Goal: Task Accomplishment & Management: Complete application form

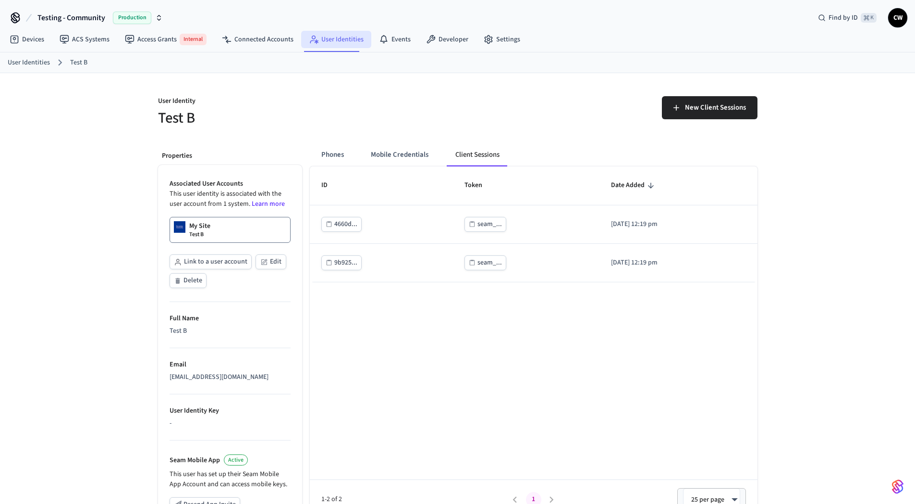
click at [333, 38] on link "User Identities" at bounding box center [336, 39] width 70 height 17
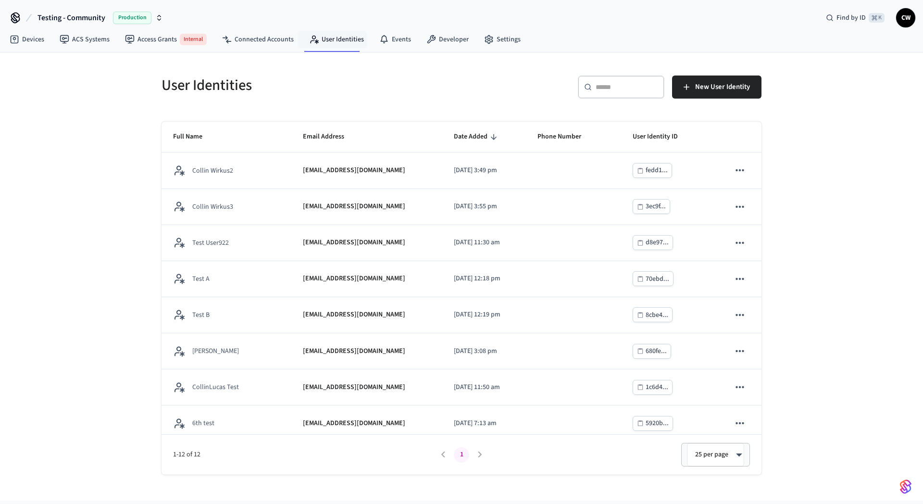
click at [121, 134] on div "User Identities ​ ​ New User Identity Full Name Email Address Date Added Phone …" at bounding box center [461, 276] width 923 height 448
click at [76, 40] on link "ACS Systems" at bounding box center [84, 39] width 65 height 17
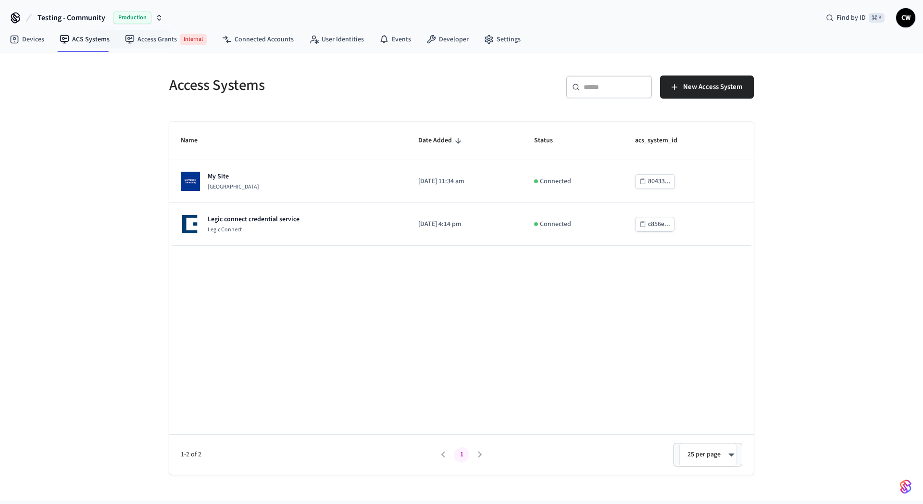
click at [68, 167] on div "Access Systems ​ ​ New Access System Name Date Added Status acs_system_id My Si…" at bounding box center [461, 276] width 923 height 448
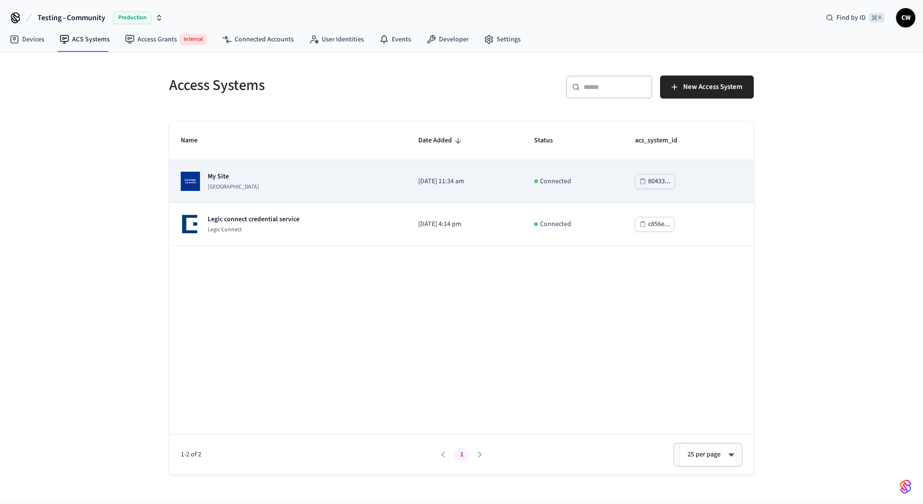
click at [338, 178] on div "My Site [GEOGRAPHIC_DATA]" at bounding box center [288, 181] width 214 height 19
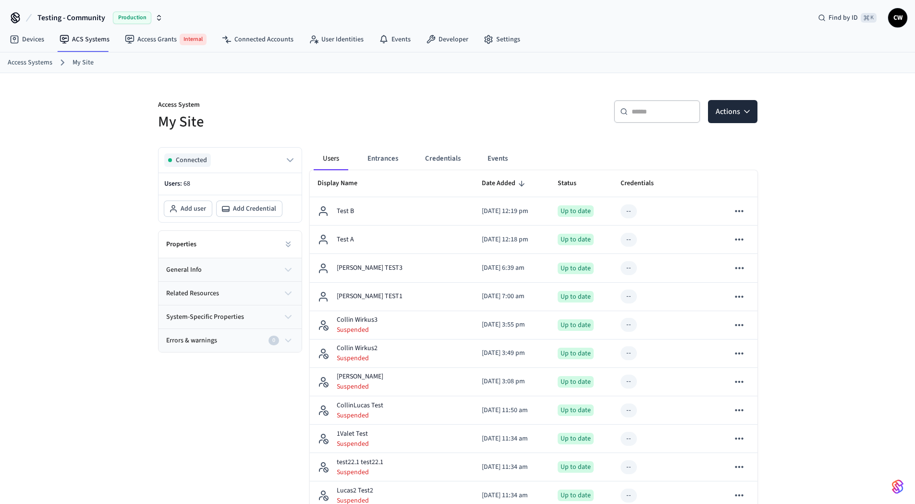
click at [462, 118] on div "​ ​ Actions" at bounding box center [605, 109] width 306 height 43
click at [274, 48] on nav "Devices ACS Systems Access Grants Internal Connected Accounts User Identities E…" at bounding box center [265, 40] width 526 height 24
click at [140, 39] on link "Access Grants Internal" at bounding box center [165, 39] width 97 height 19
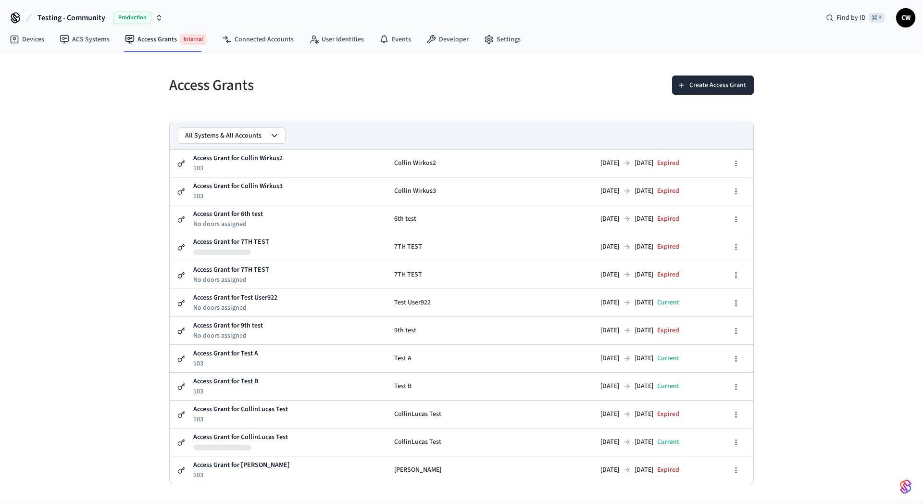
click at [83, 183] on div "Access Grants Create Access Grant All Systems & All Accounts Access Grant for C…" at bounding box center [461, 276] width 923 height 448
click at [445, 99] on div "Access Grants" at bounding box center [307, 85] width 298 height 42
click at [700, 85] on button "Create Access Grant" at bounding box center [713, 84] width 82 height 19
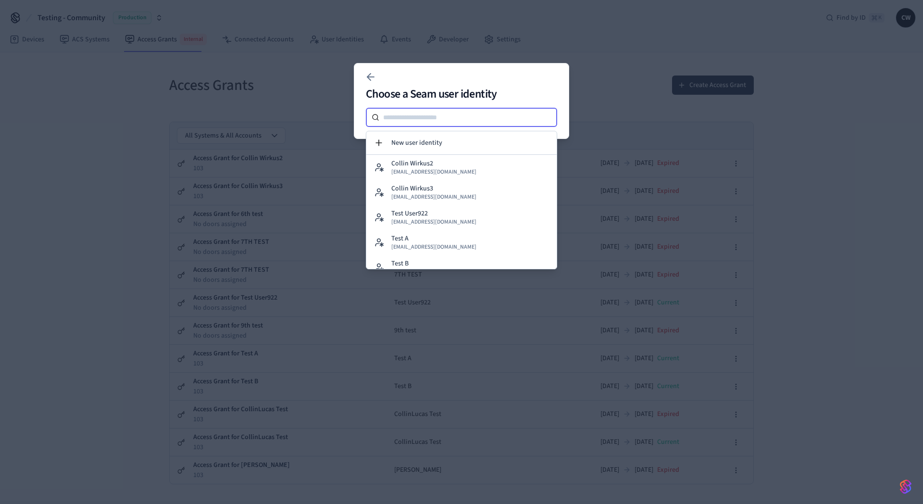
click at [439, 115] on input at bounding box center [468, 117] width 178 height 12
click at [440, 139] on span "New user identity" at bounding box center [416, 143] width 51 height 10
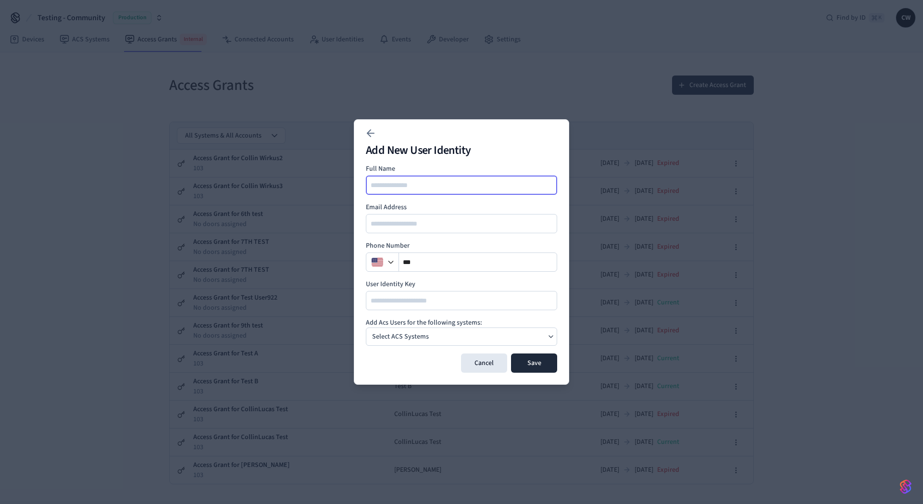
click at [424, 182] on input at bounding box center [462, 185] width 190 height 12
type input "******"
type input "**********"
click at [483, 336] on div "Select ACS Systems" at bounding box center [461, 336] width 191 height 18
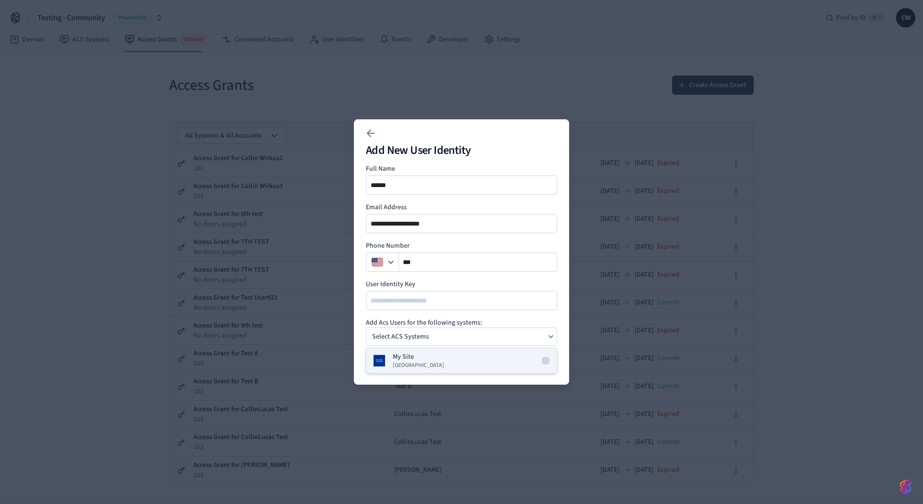
click at [420, 357] on div "My Site [GEOGRAPHIC_DATA]" at bounding box center [418, 360] width 51 height 17
click at [471, 321] on h4 "Add Acs Users for the following systems:" at bounding box center [461, 323] width 191 height 10
click at [441, 252] on div "Phone Number **" at bounding box center [461, 256] width 191 height 31
click at [444, 258] on input "**" at bounding box center [478, 262] width 158 height 12
click at [538, 365] on button "Save" at bounding box center [534, 362] width 46 height 19
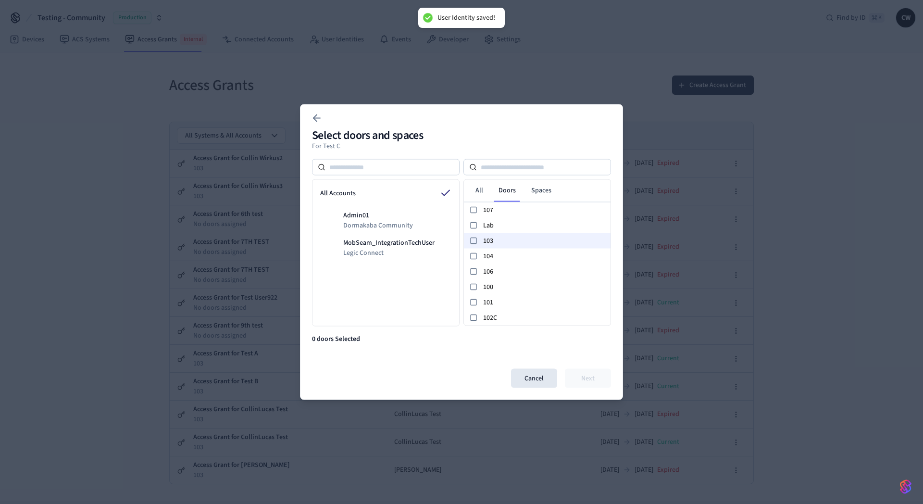
click at [507, 243] on span "103" at bounding box center [545, 240] width 124 height 10
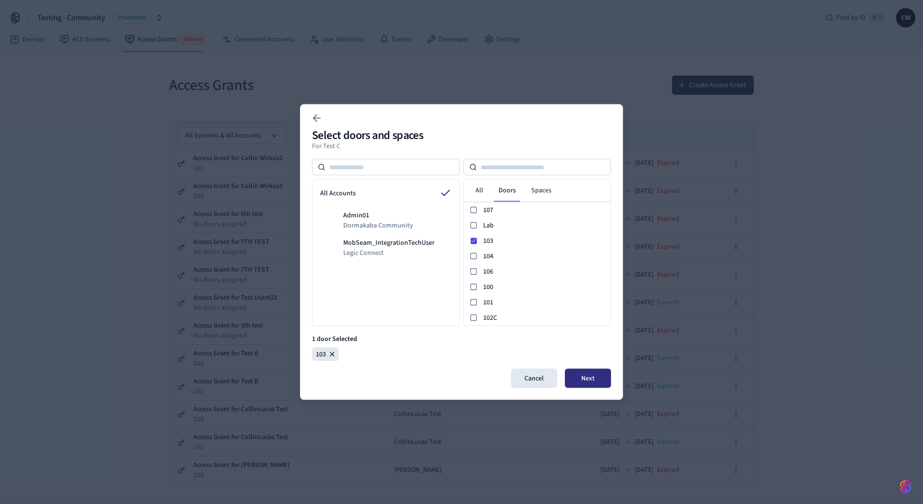
click at [593, 372] on button "Next" at bounding box center [588, 378] width 46 height 19
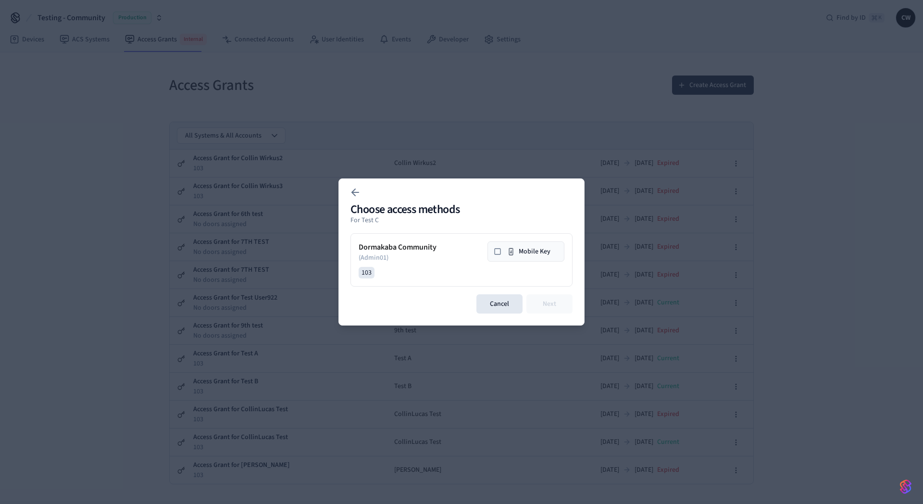
click at [496, 249] on icon at bounding box center [498, 251] width 8 height 8
click at [550, 304] on button "Next" at bounding box center [549, 303] width 46 height 19
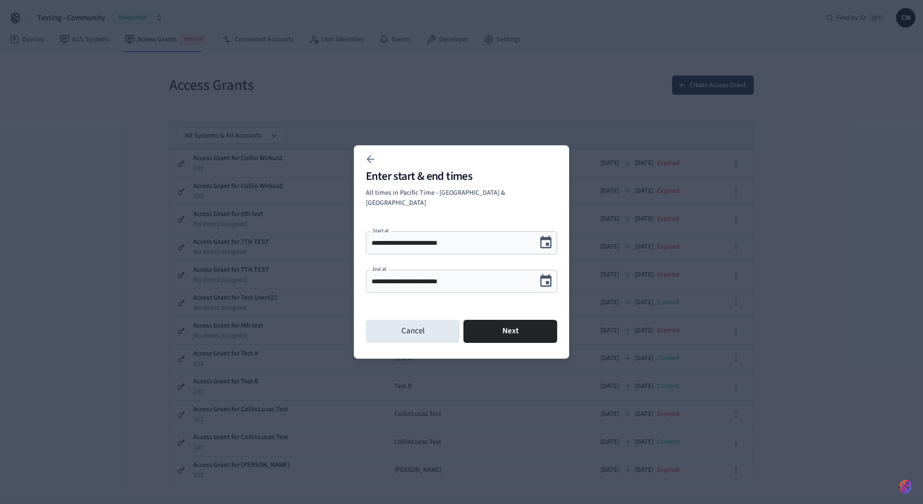
click at [546, 276] on icon "Choose date, selected date is Sep 27, 2025" at bounding box center [545, 280] width 15 height 15
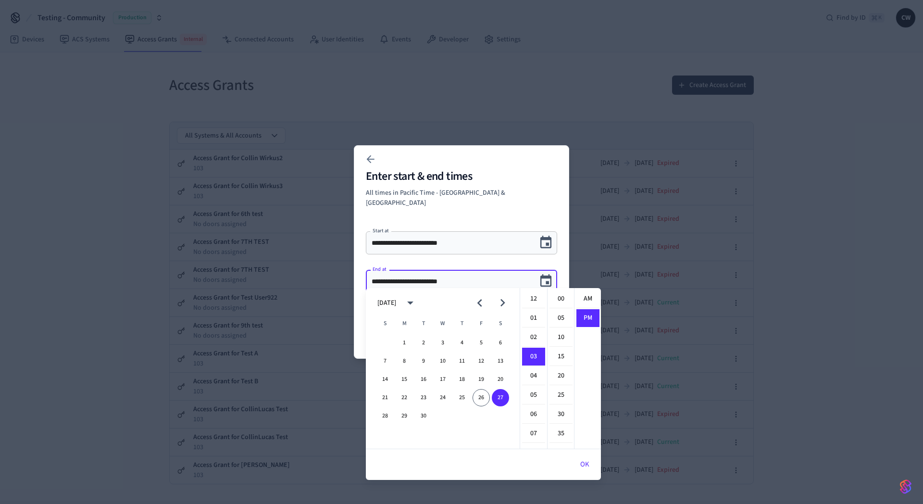
scroll to position [18, 0]
click at [502, 302] on icon "Next month" at bounding box center [502, 302] width 15 height 15
click at [484, 343] on button "3" at bounding box center [480, 342] width 17 height 17
type input "**********"
click at [546, 275] on icon "Choose date, selected date is Oct 3, 2025" at bounding box center [545, 280] width 15 height 15
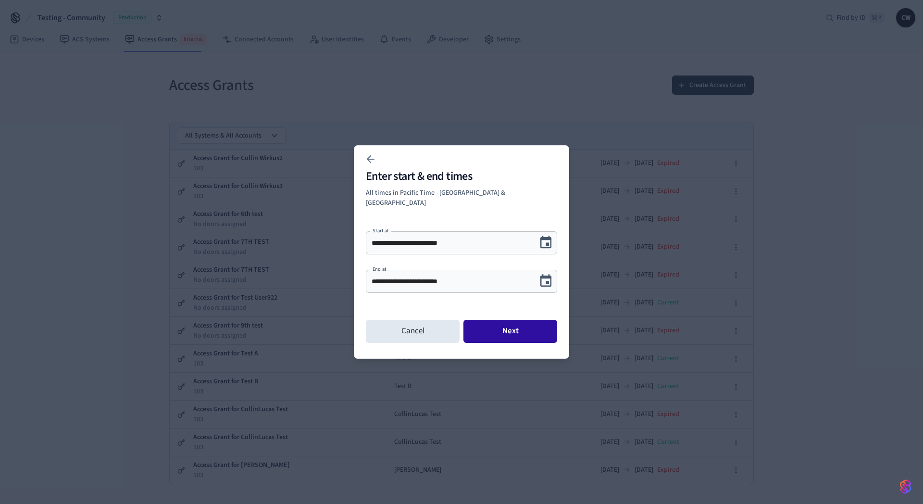
click at [524, 330] on button "Next" at bounding box center [510, 331] width 94 height 23
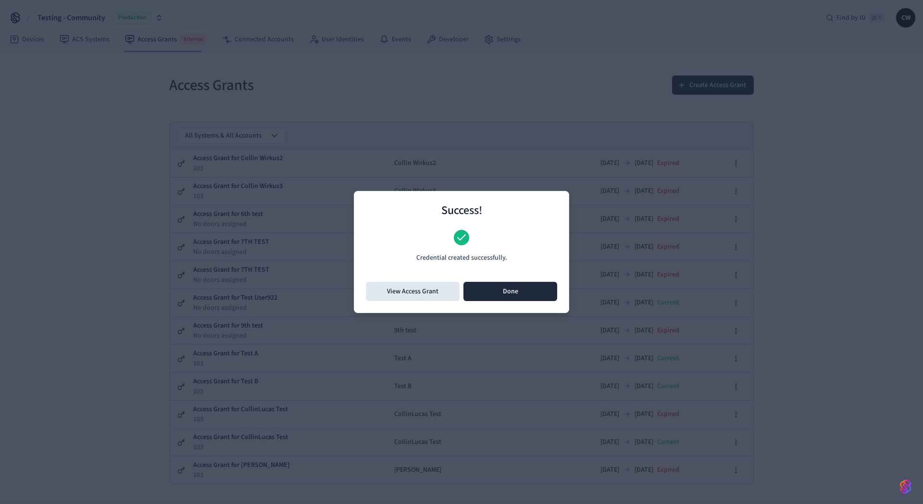
click at [509, 294] on button "Done" at bounding box center [510, 291] width 94 height 19
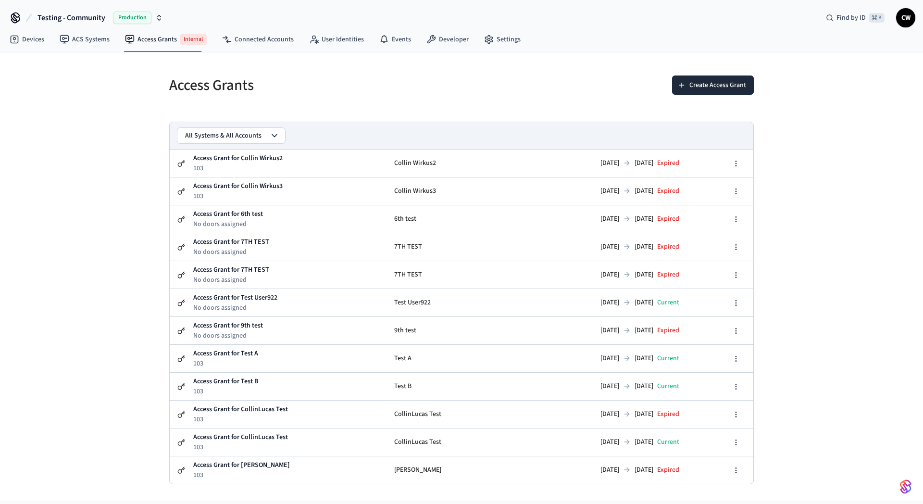
click at [428, 91] on h5 "Access Grants" at bounding box center [312, 85] width 286 height 20
click at [330, 40] on link "User Identities" at bounding box center [336, 39] width 70 height 17
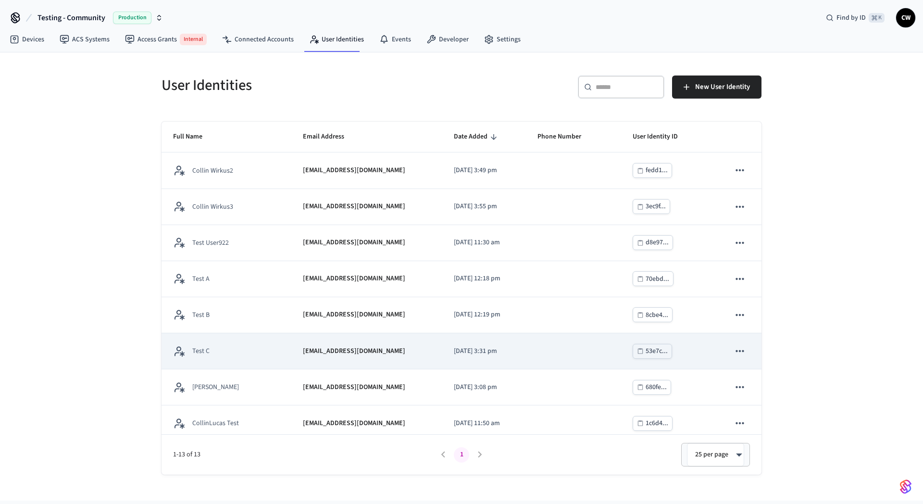
click at [256, 344] on td "Test C" at bounding box center [226, 351] width 130 height 36
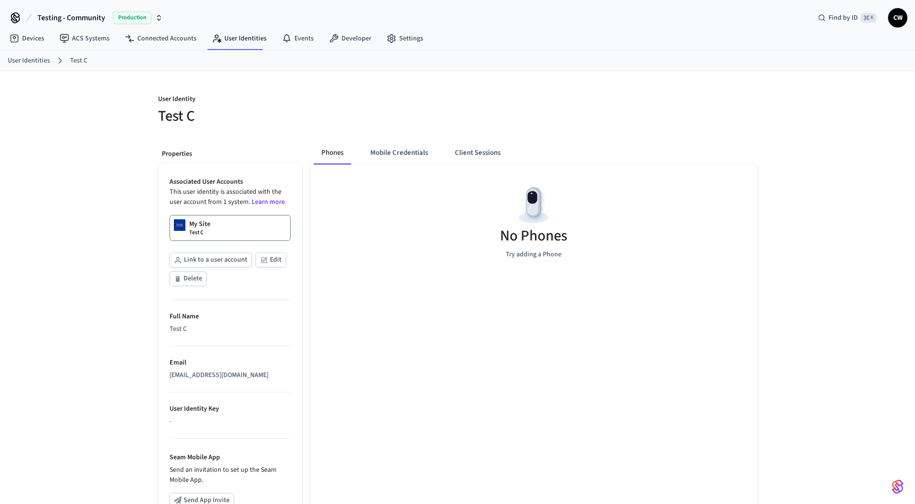
click at [476, 149] on button "Client Sessions" at bounding box center [477, 152] width 61 height 23
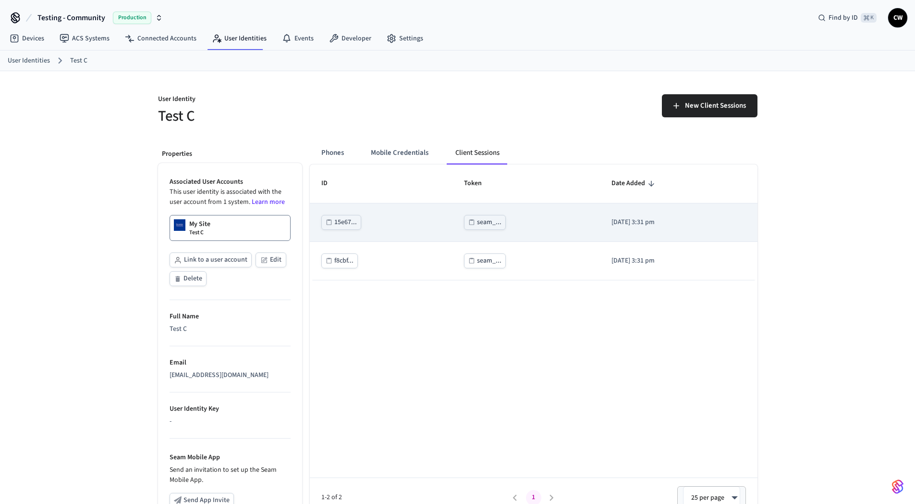
click at [480, 223] on div "seam_..." at bounding box center [489, 222] width 25 height 12
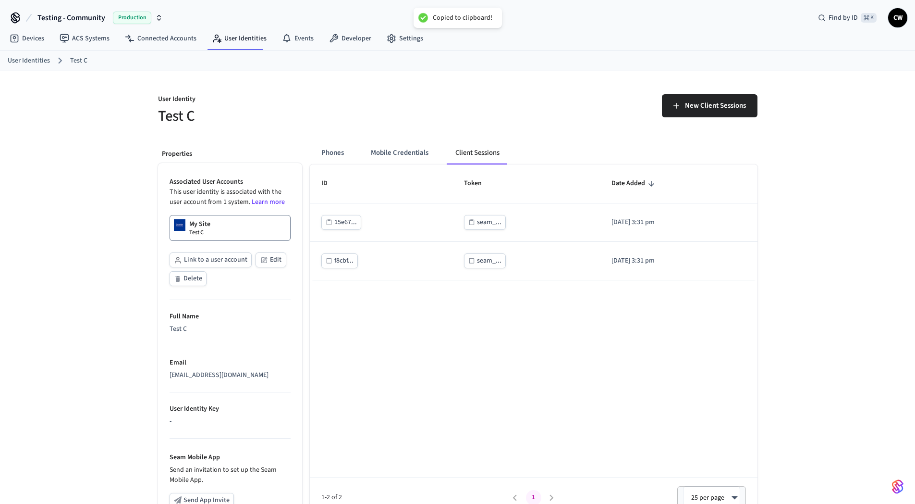
click at [329, 117] on h5 "Test C" at bounding box center [305, 116] width 294 height 20
click at [177, 115] on h5 "Test C" at bounding box center [305, 116] width 294 height 20
click at [208, 117] on h5 "Test C" at bounding box center [305, 116] width 294 height 20
click at [395, 154] on button "Mobile Credentials" at bounding box center [399, 152] width 73 height 23
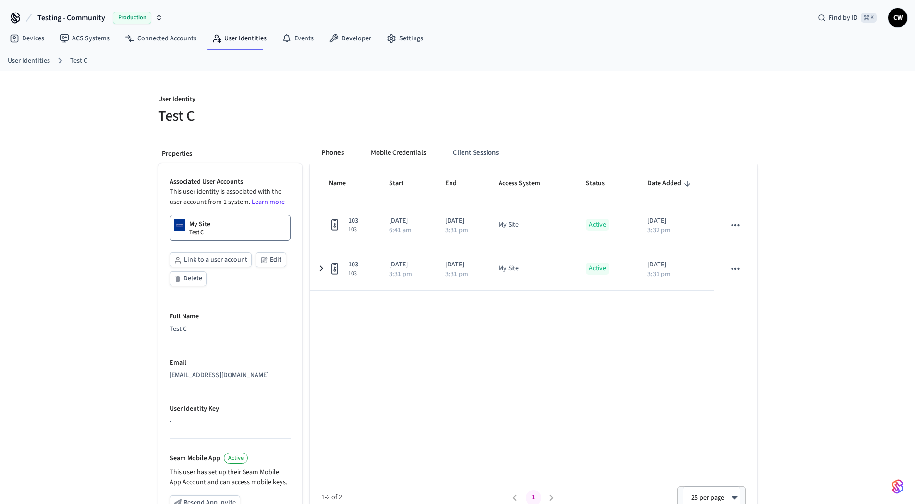
click at [334, 149] on button "Phones" at bounding box center [333, 152] width 38 height 23
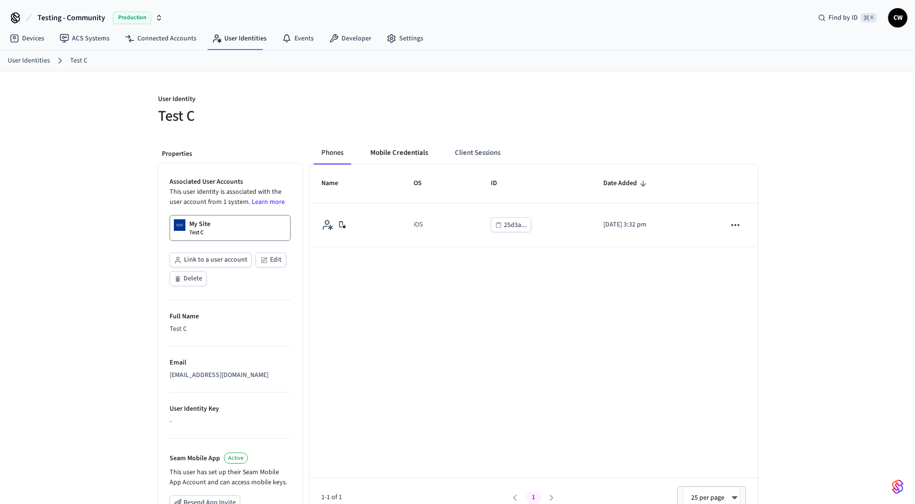
click at [394, 156] on button "Mobile Credentials" at bounding box center [399, 152] width 73 height 23
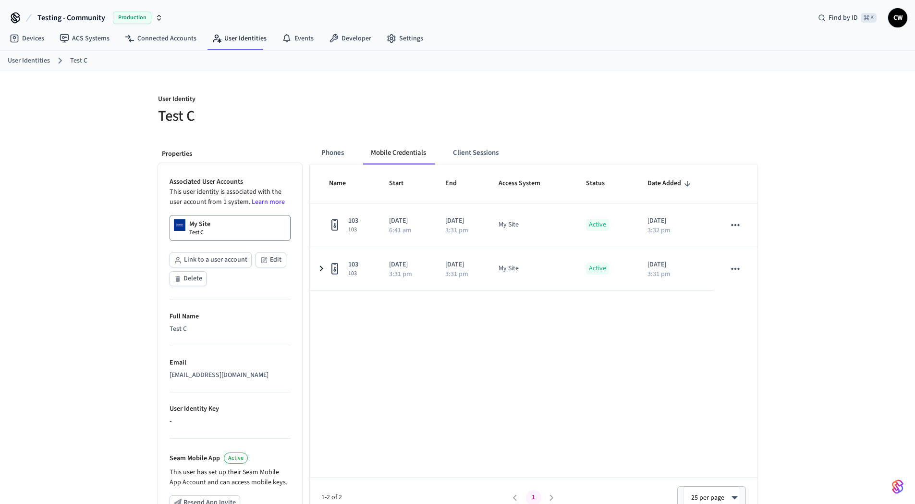
click at [345, 125] on h5 "Test C" at bounding box center [305, 116] width 294 height 20
click at [258, 96] on p "User Identity" at bounding box center [305, 100] width 294 height 12
click at [355, 39] on link "Developer" at bounding box center [350, 38] width 58 height 17
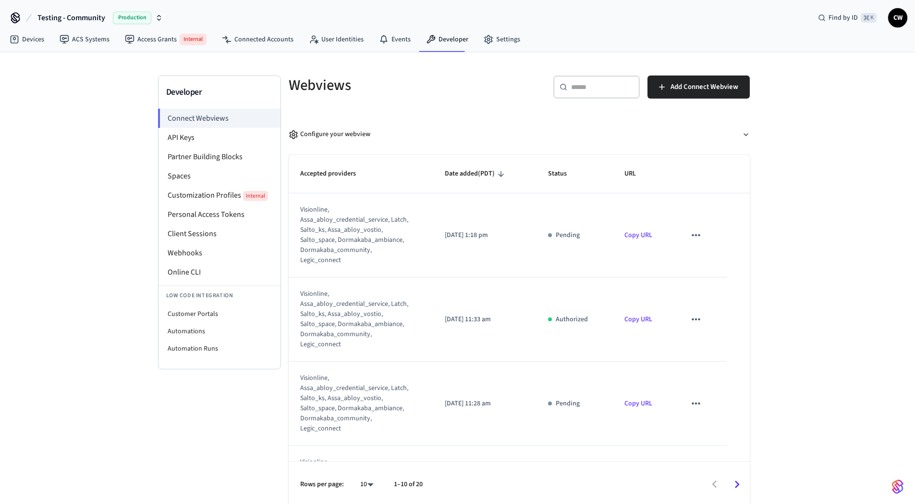
drag, startPoint x: 111, startPoint y: 223, endPoint x: 115, endPoint y: 194, distance: 29.7
click at [112, 223] on div "Developer Connect Webviews API Keys Partner Building Blocks Spaces Customizatio…" at bounding box center [457, 279] width 915 height 455
click at [161, 38] on link "Access Grants Internal" at bounding box center [165, 39] width 97 height 19
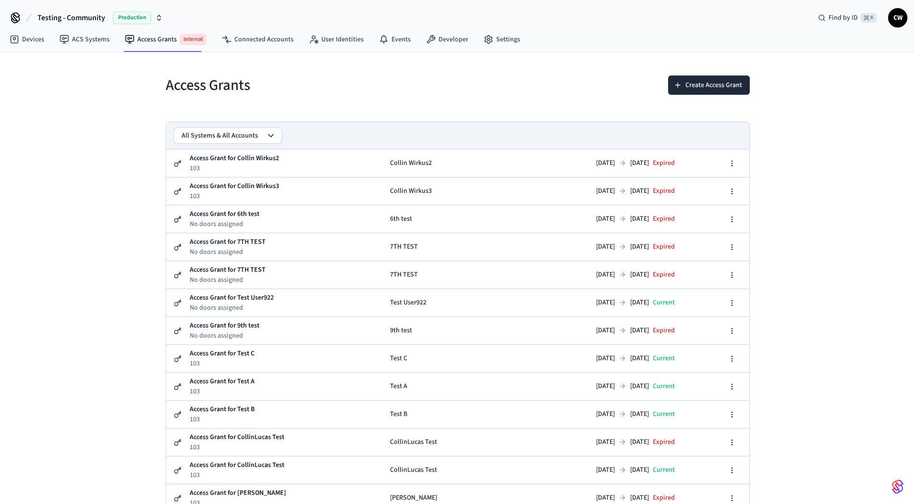
click at [484, 92] on div "Create Access Grant" at bounding box center [607, 90] width 286 height 31
click at [724, 82] on button "Create Access Grant" at bounding box center [709, 84] width 82 height 19
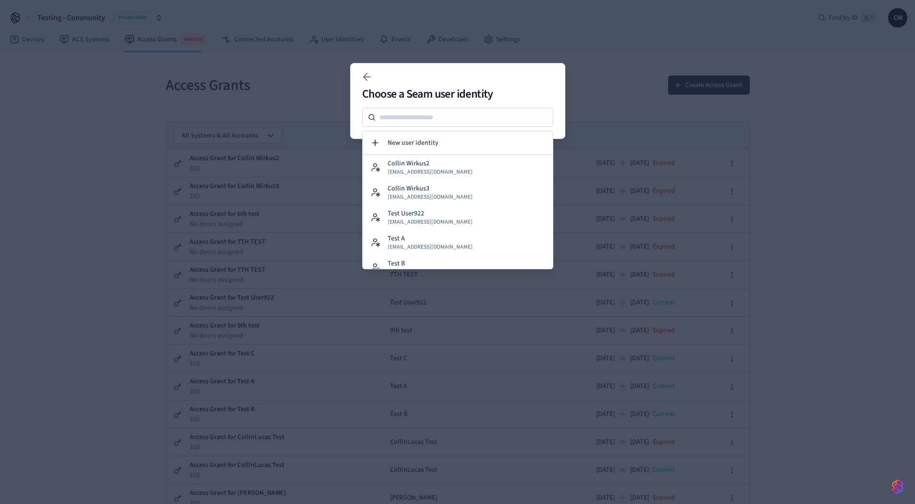
click at [447, 124] on div at bounding box center [457, 117] width 191 height 19
click at [447, 120] on input at bounding box center [465, 117] width 178 height 12
click at [434, 145] on span "New user identity" at bounding box center [413, 143] width 51 height 10
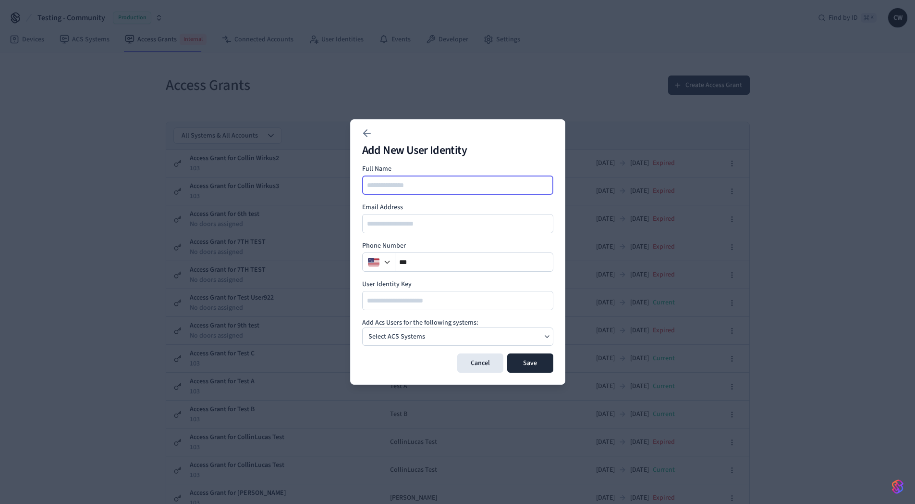
click at [434, 188] on input at bounding box center [458, 185] width 190 height 12
type input "******"
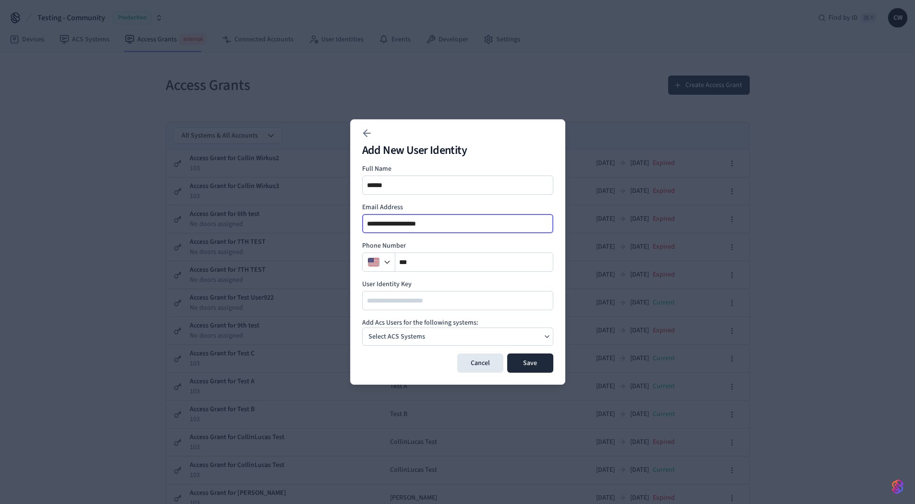
type input "**********"
click at [486, 335] on div "Select ACS Systems" at bounding box center [457, 336] width 191 height 18
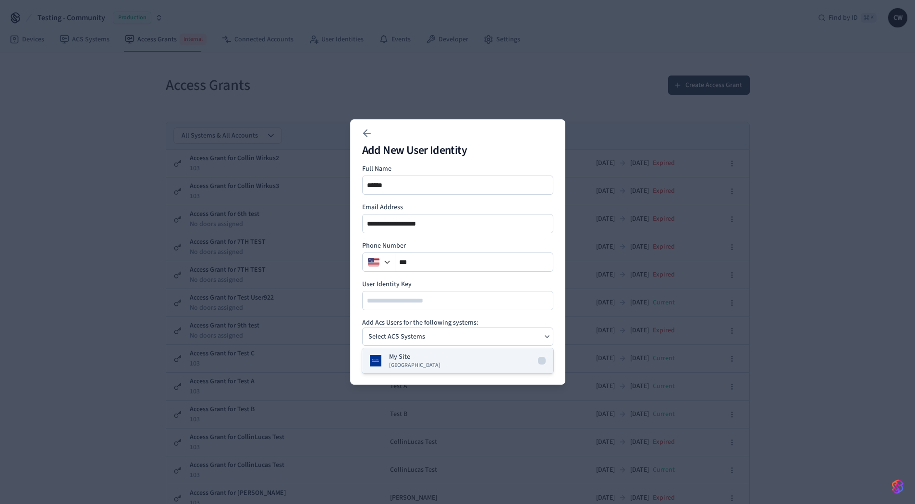
click at [404, 358] on p "My Site" at bounding box center [399, 357] width 21 height 10
click at [528, 316] on form "**********" at bounding box center [457, 268] width 191 height 209
click at [545, 360] on button "Save" at bounding box center [530, 362] width 46 height 19
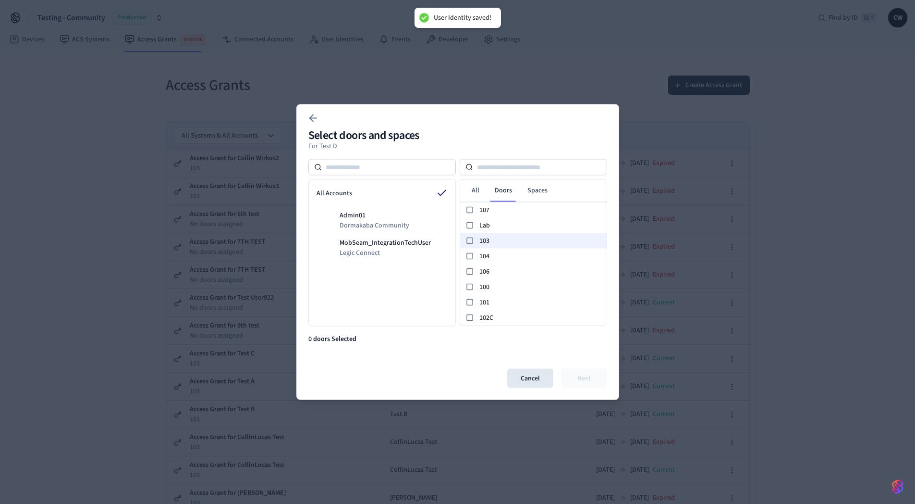
click at [510, 243] on span "103" at bounding box center [542, 240] width 124 height 10
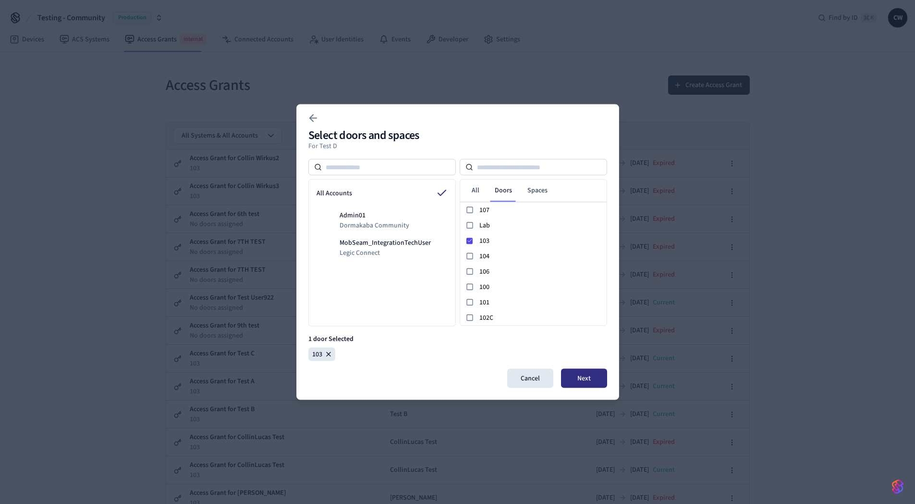
click at [585, 380] on button "Next" at bounding box center [584, 378] width 46 height 19
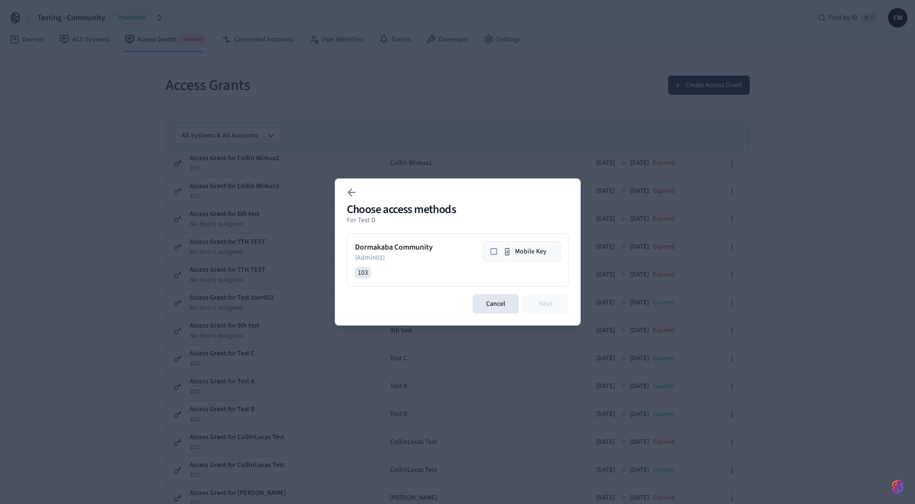
click at [494, 254] on rect at bounding box center [494, 251] width 6 height 6
click at [541, 302] on button "Next" at bounding box center [546, 303] width 46 height 19
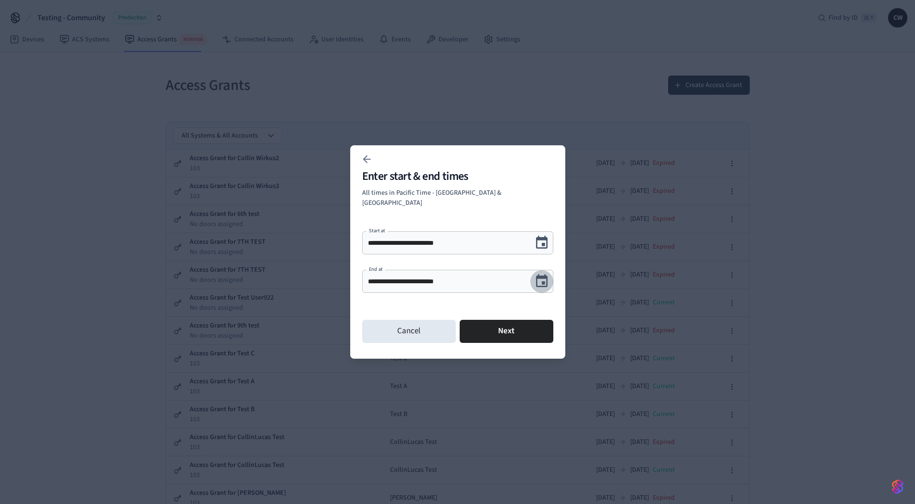
click at [543, 274] on icon "Choose date, selected date is Sep 27, 2025" at bounding box center [542, 280] width 12 height 12
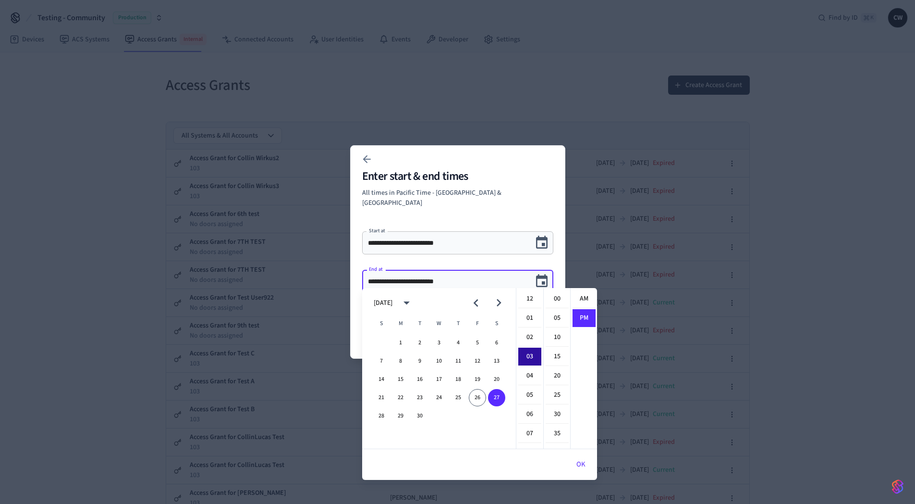
scroll to position [18, 0]
click at [382, 415] on button "28" at bounding box center [381, 415] width 17 height 17
type input "**********"
click at [545, 276] on icon "Choose date, selected date is Sep 28, 2025" at bounding box center [541, 280] width 15 height 15
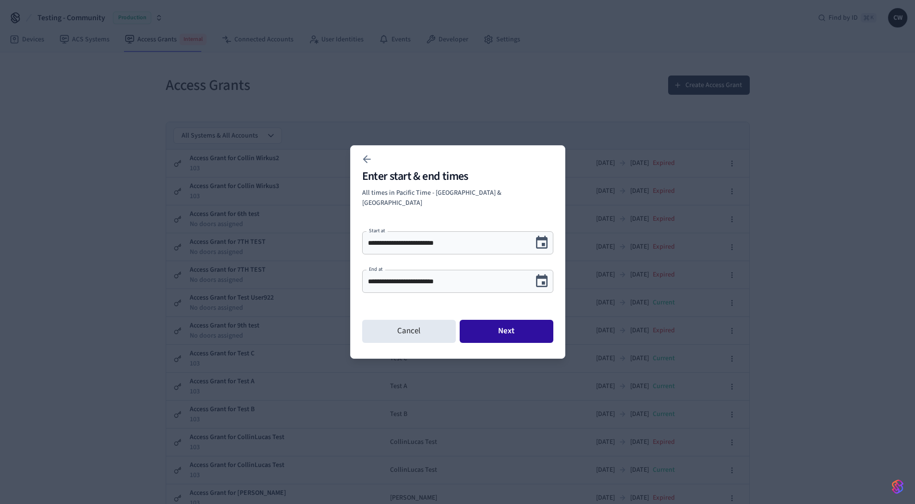
click at [514, 333] on button "Next" at bounding box center [507, 331] width 94 height 23
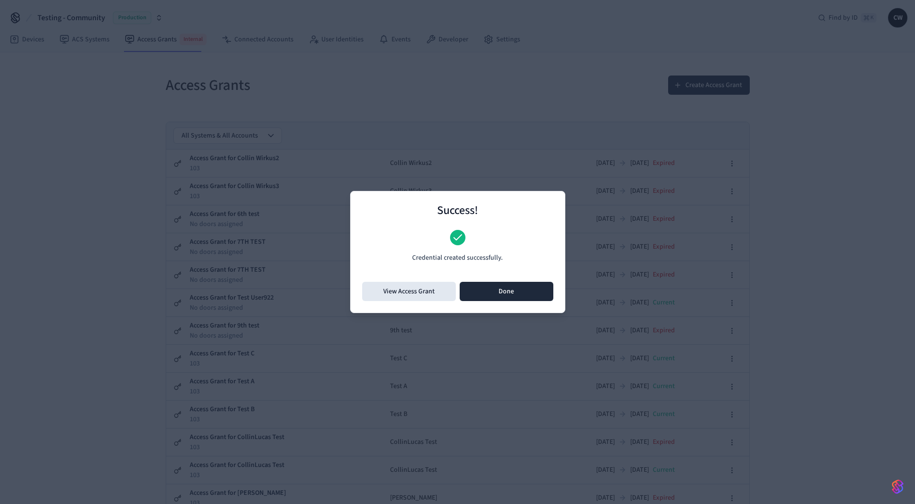
click at [502, 294] on button "Done" at bounding box center [507, 291] width 94 height 19
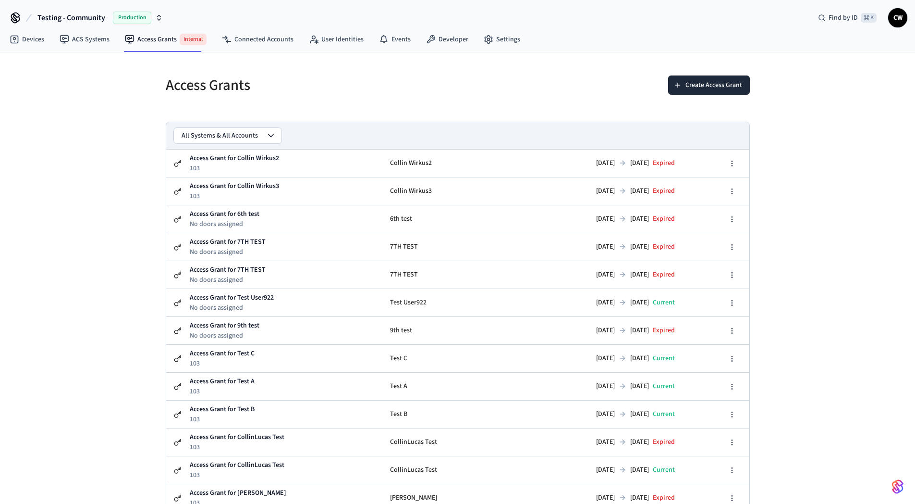
click at [367, 86] on h5 "Access Grants" at bounding box center [309, 85] width 286 height 20
click at [320, 35] on link "User Identities" at bounding box center [336, 39] width 70 height 17
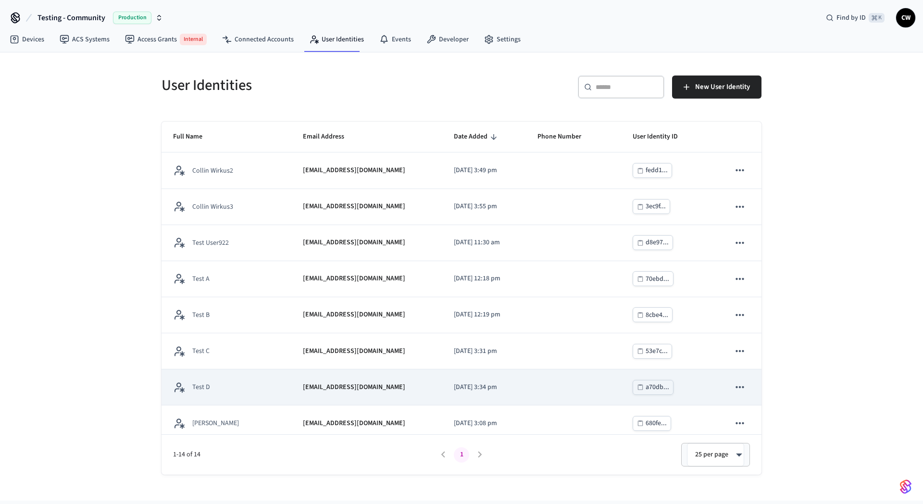
click at [253, 395] on td "Test D" at bounding box center [226, 387] width 130 height 36
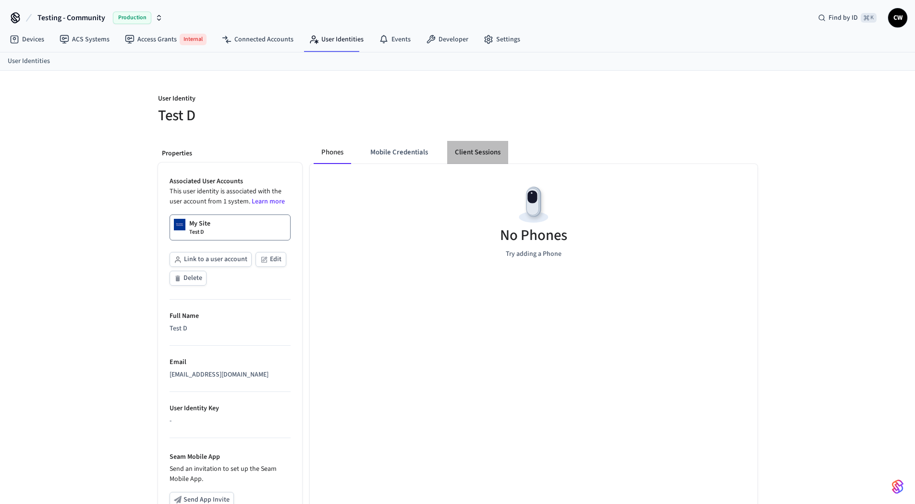
click at [476, 149] on button "Client Sessions" at bounding box center [477, 152] width 61 height 23
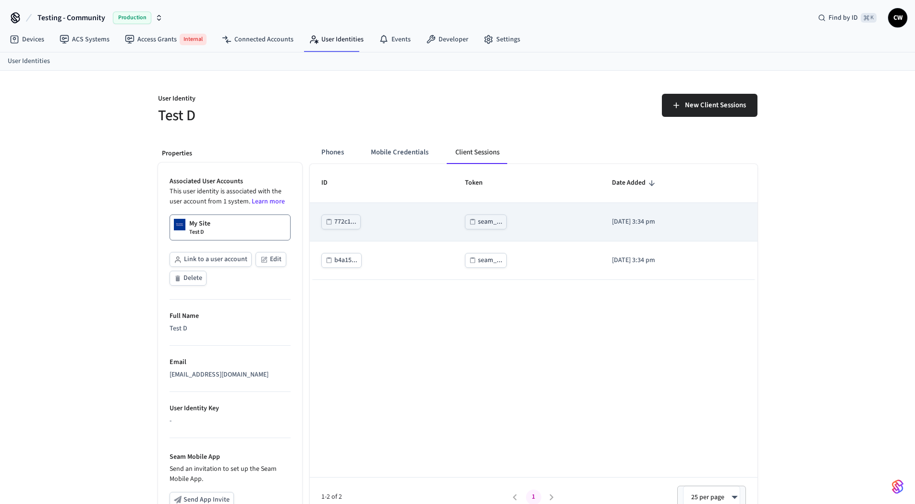
click at [478, 221] on div "seam_..." at bounding box center [490, 222] width 25 height 12
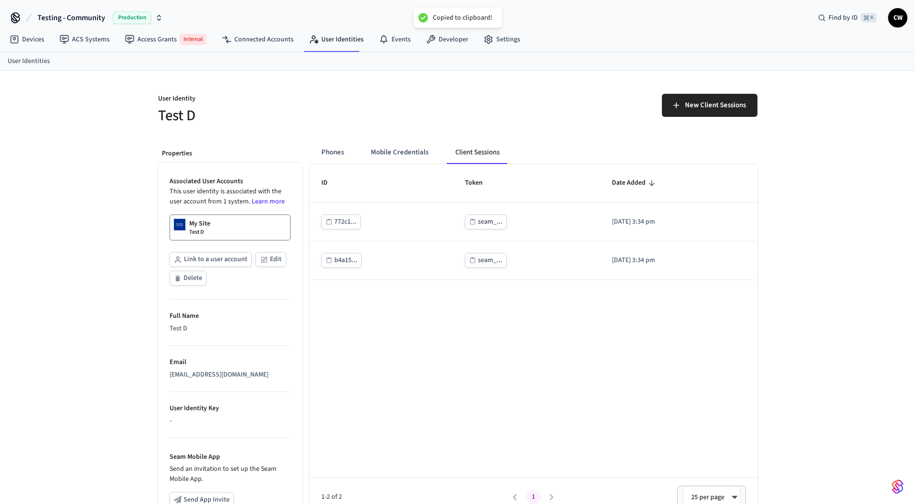
click at [90, 187] on div "User Identity Test D New Client Sessions Properties Associated User Accounts Th…" at bounding box center [457, 362] width 915 height 583
click at [164, 42] on link "Access Grants Internal" at bounding box center [165, 39] width 97 height 19
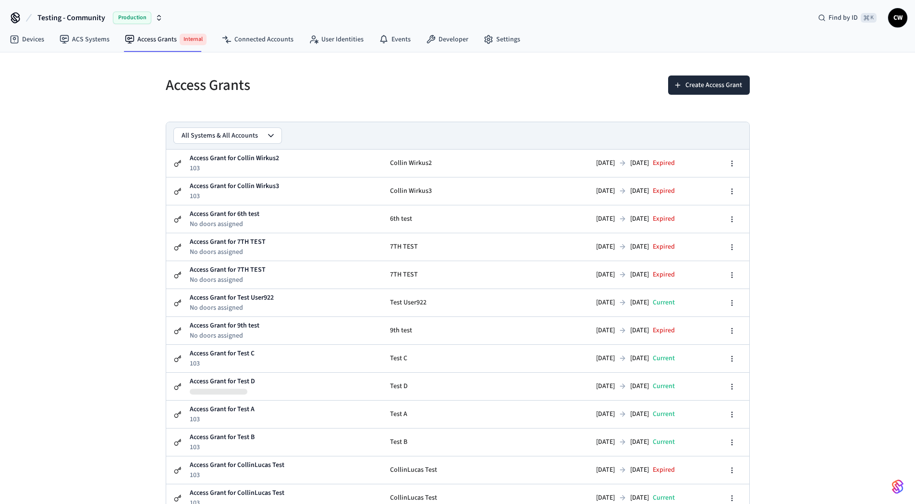
click at [102, 144] on div "Access Grants Create Access Grant All Systems & All Accounts Access Grant for C…" at bounding box center [457, 295] width 915 height 487
click at [734, 84] on button "Create Access Grant" at bounding box center [709, 84] width 82 height 19
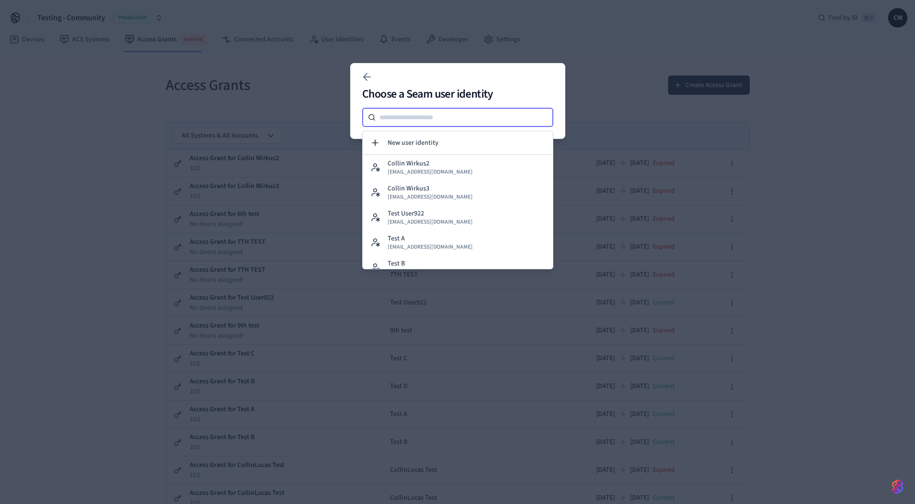
click at [452, 119] on input at bounding box center [465, 117] width 178 height 12
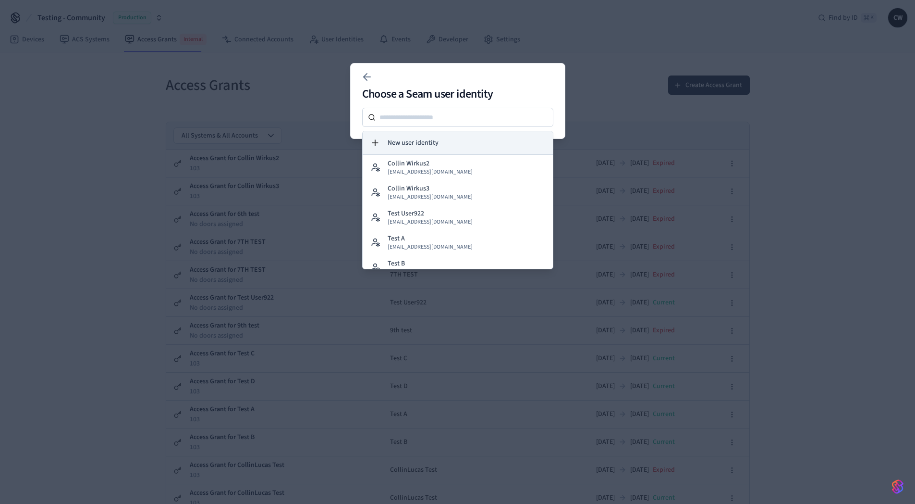
click at [448, 146] on button "New user identity" at bounding box center [458, 142] width 190 height 23
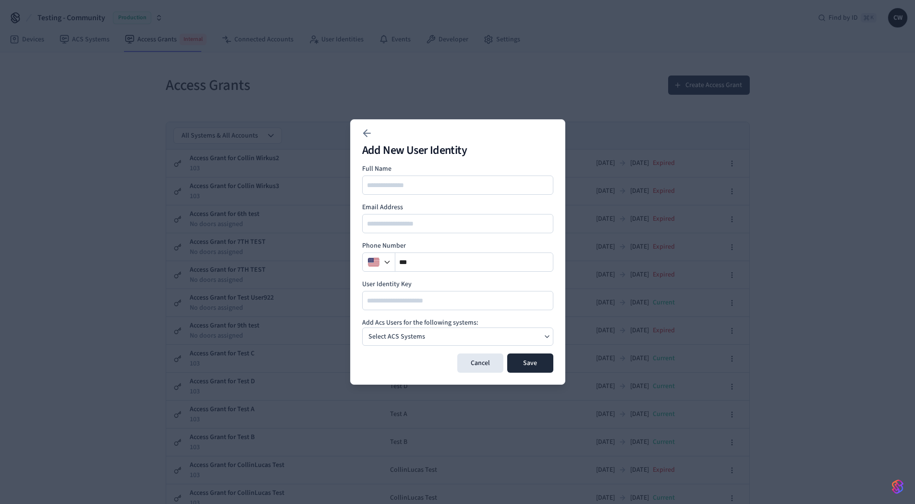
click at [433, 192] on div at bounding box center [457, 184] width 191 height 19
click at [446, 180] on input at bounding box center [458, 185] width 190 height 12
type input "******"
type input "**********"
click at [457, 337] on div "Select ACS Systems" at bounding box center [457, 336] width 191 height 18
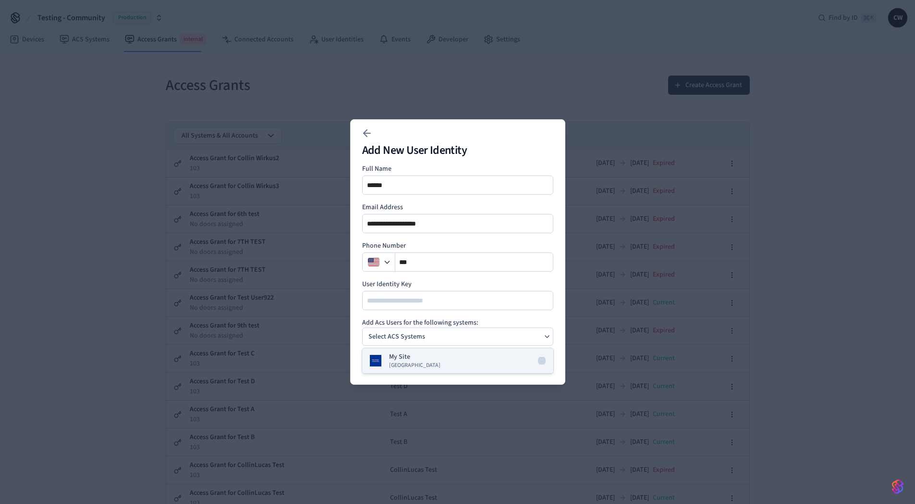
click at [390, 361] on span "[GEOGRAPHIC_DATA]" at bounding box center [414, 365] width 51 height 8
click at [542, 338] on div "My Site" at bounding box center [457, 336] width 191 height 18
click at [541, 363] on button "Save" at bounding box center [530, 362] width 46 height 19
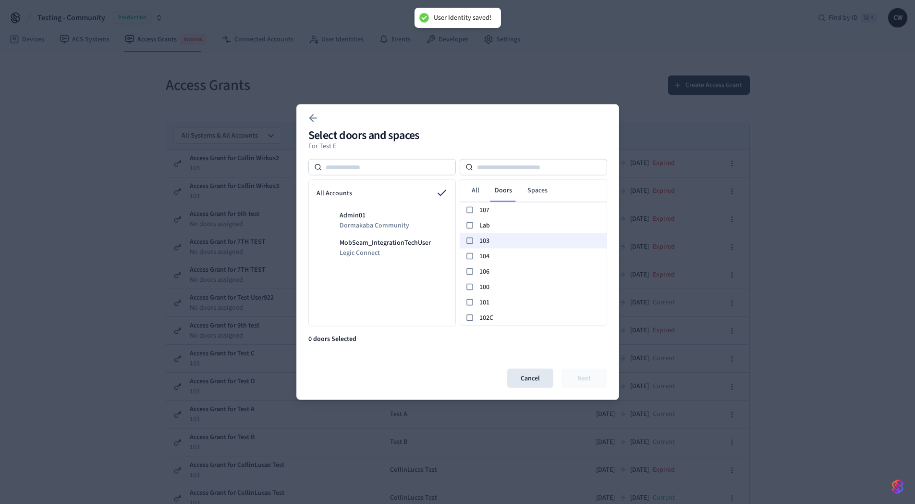
click at [501, 245] on span "103" at bounding box center [542, 240] width 124 height 10
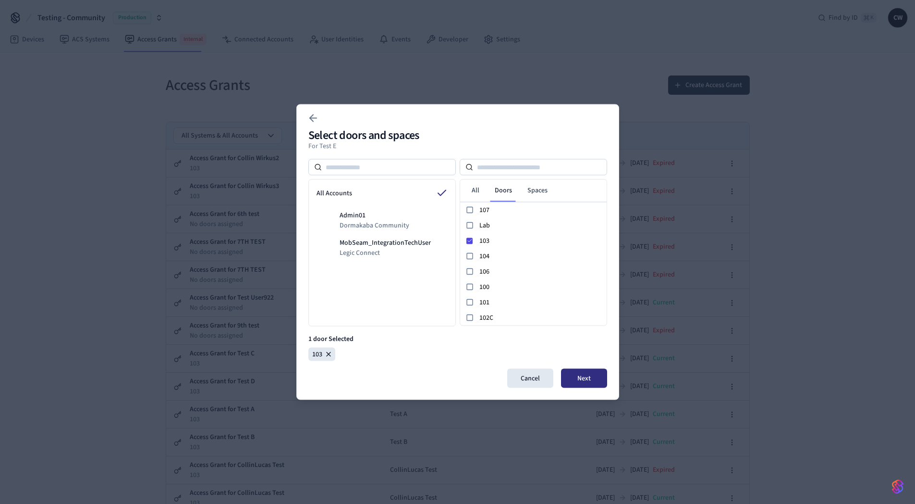
click at [591, 378] on button "Next" at bounding box center [584, 378] width 46 height 19
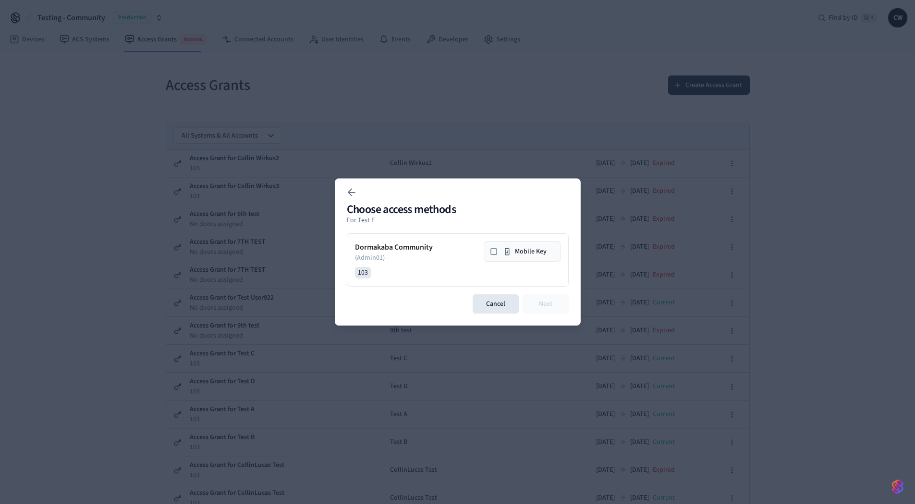
click at [512, 250] on button "Mobile Key" at bounding box center [522, 251] width 77 height 20
click at [551, 303] on button "Next" at bounding box center [546, 303] width 46 height 19
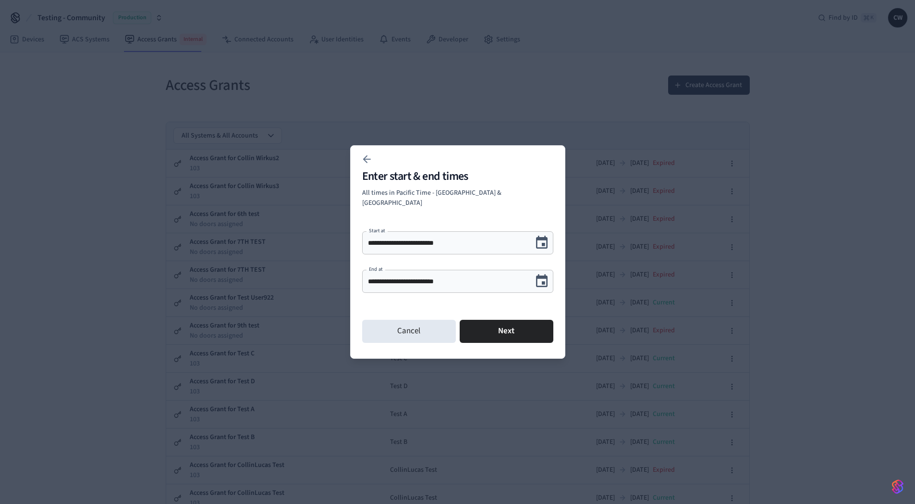
click at [548, 278] on icon "Choose date, selected date is Sep 27, 2025" at bounding box center [541, 280] width 15 height 15
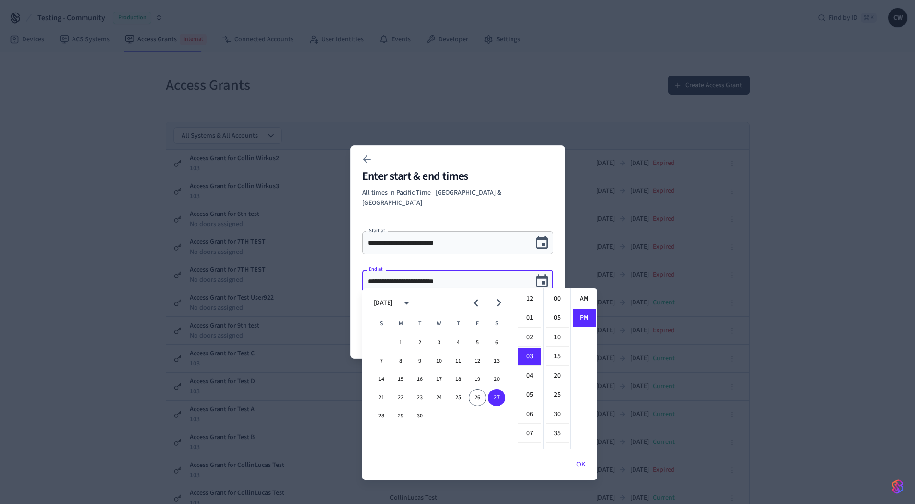
scroll to position [18, 0]
click at [504, 302] on icon "Next month" at bounding box center [499, 302] width 15 height 15
click at [438, 341] on button "1" at bounding box center [439, 342] width 17 height 17
type input "**********"
click at [543, 274] on icon "Choose date, selected date is Oct 1, 2025" at bounding box center [542, 280] width 12 height 12
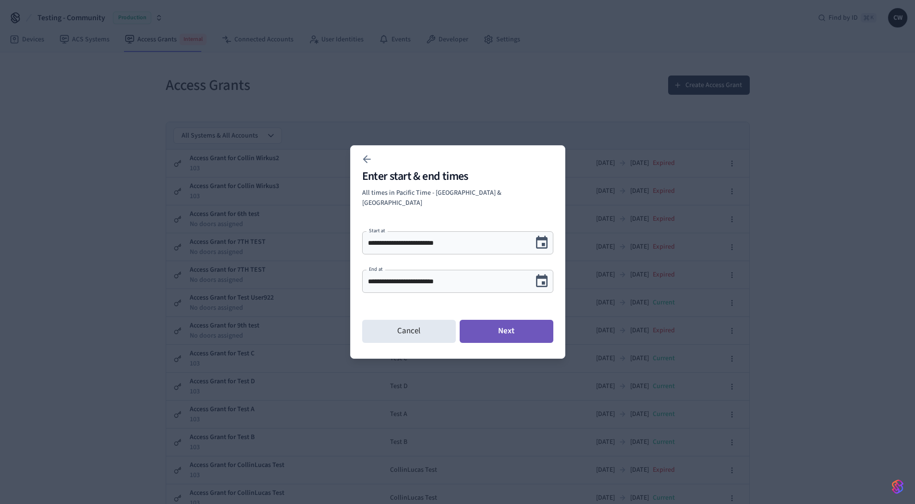
click at [525, 331] on button "Next" at bounding box center [507, 331] width 94 height 23
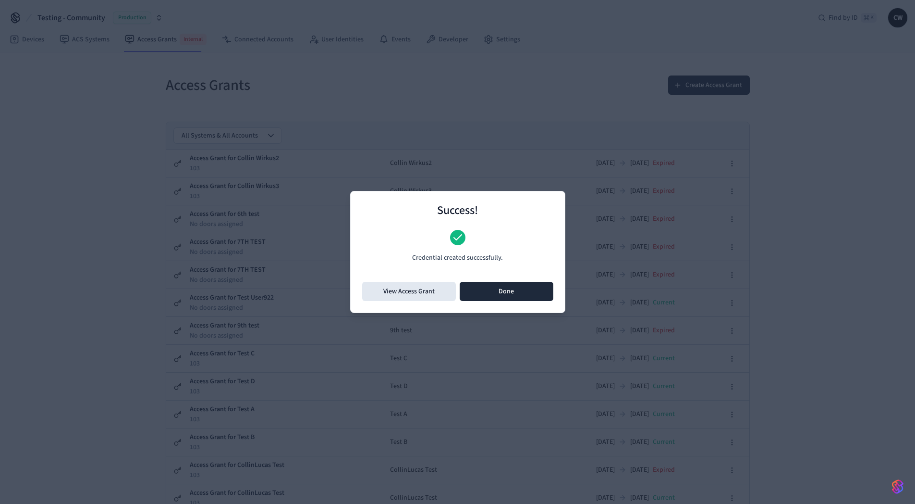
click at [516, 293] on button "Done" at bounding box center [507, 291] width 94 height 19
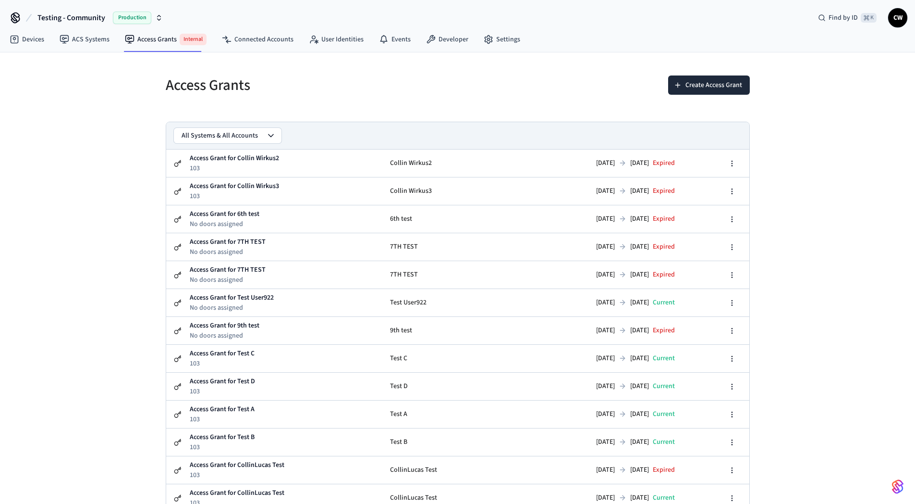
click at [383, 77] on h5 "Access Grants" at bounding box center [309, 85] width 286 height 20
click at [325, 42] on link "User Identities" at bounding box center [336, 39] width 70 height 17
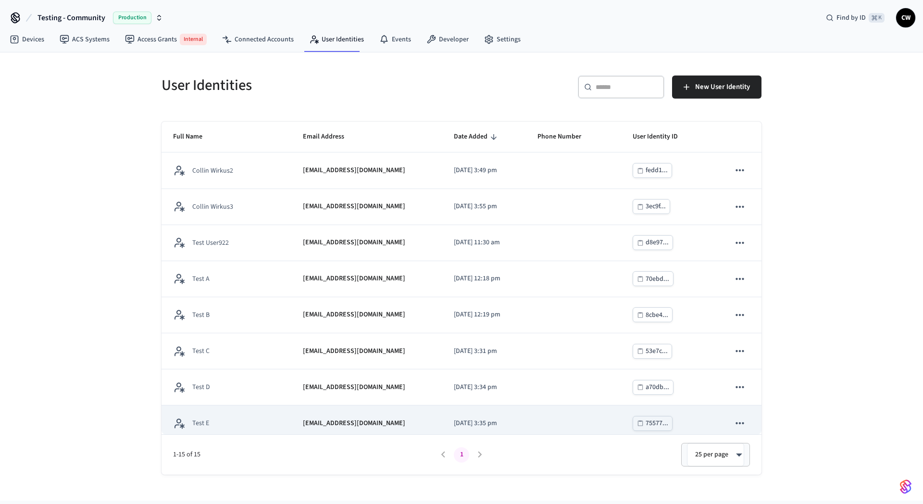
click at [242, 421] on div "Test E" at bounding box center [226, 423] width 107 height 12
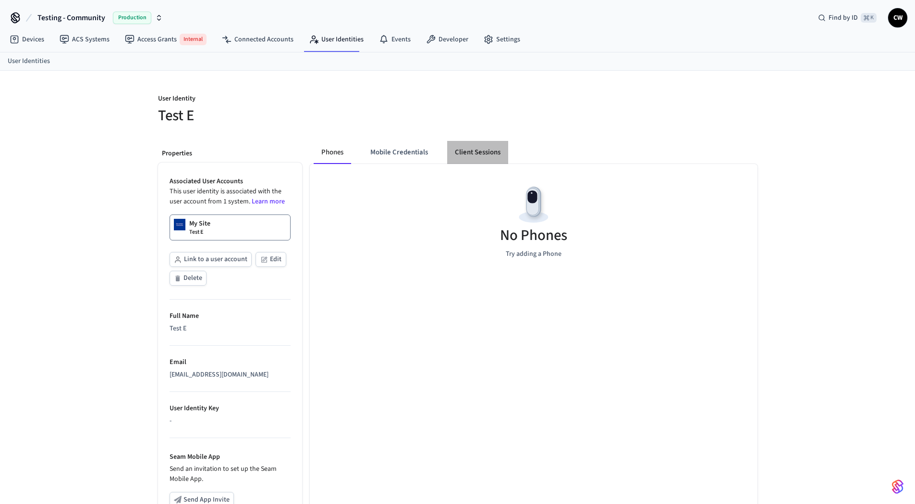
click at [470, 155] on button "Client Sessions" at bounding box center [477, 152] width 61 height 23
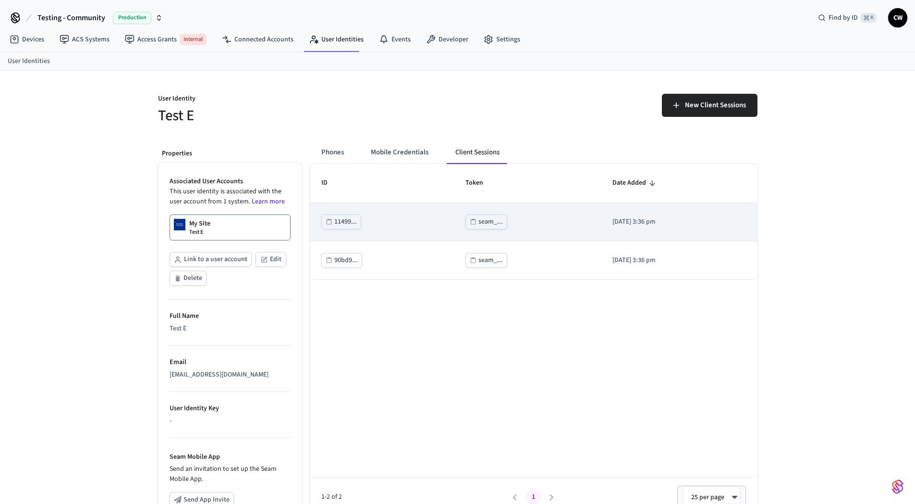
click at [479, 223] on div "seam_..." at bounding box center [491, 222] width 25 height 12
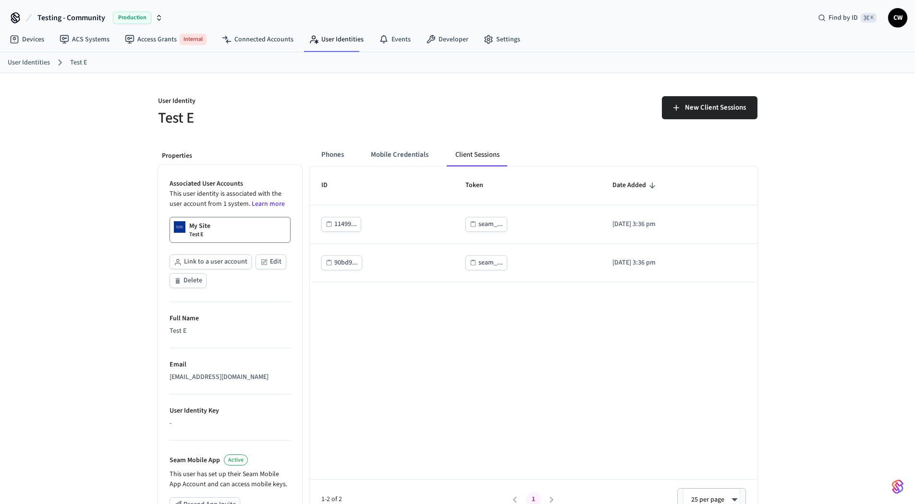
click at [266, 116] on h5 "Test E" at bounding box center [305, 118] width 294 height 20
click at [110, 144] on div "User Identity Test E New Client Sessions Properties Associated User Accounts Th…" at bounding box center [457, 366] width 915 height 586
click at [285, 105] on p "User Identity" at bounding box center [305, 102] width 294 height 12
click at [327, 33] on link "User Identities" at bounding box center [336, 39] width 70 height 17
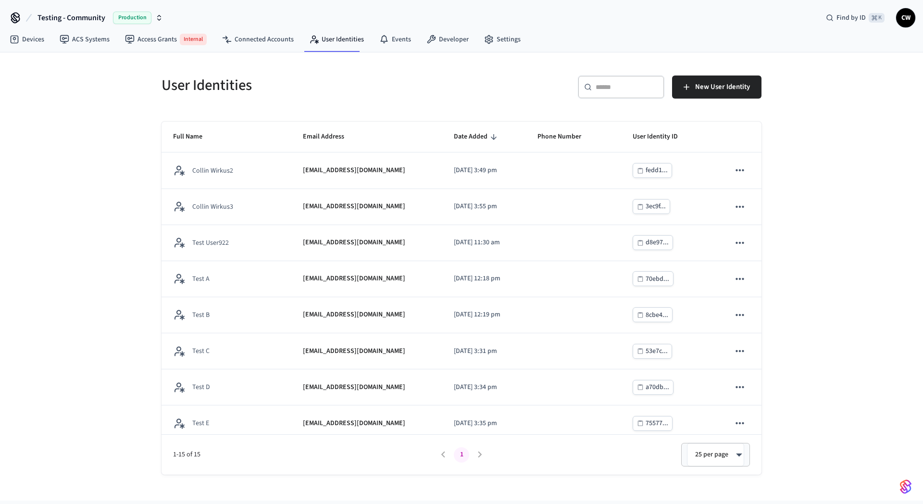
click at [117, 124] on div "User Identities ​ ​ New User Identity Full Name Email Address Date Added Phone …" at bounding box center [461, 276] width 923 height 448
click at [168, 35] on link "Access Grants Internal" at bounding box center [165, 39] width 97 height 19
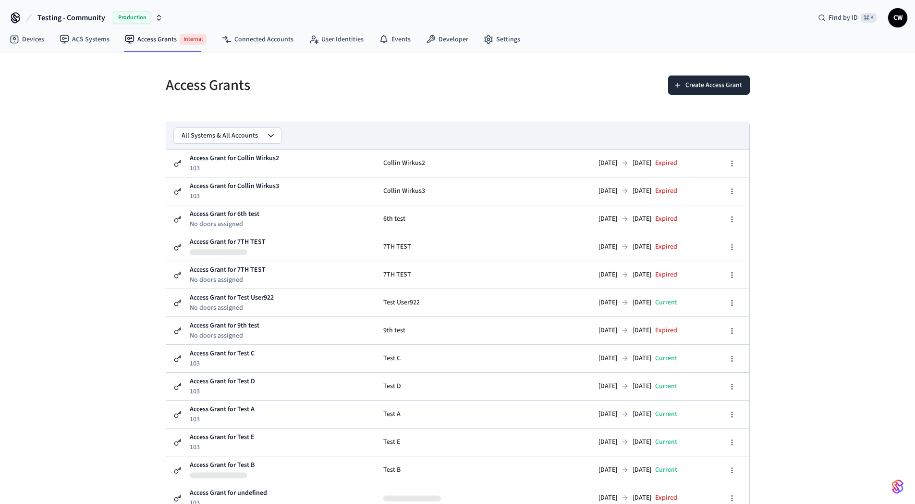
click at [95, 183] on div "Access Grants Create Access Grant All Systems & All Accounts Access Grant for C…" at bounding box center [457, 309] width 915 height 515
click at [383, 107] on div "Access Grants Create Access Grant All Systems & All Accounts Access Grant for C…" at bounding box center [458, 316] width 600 height 504
click at [700, 82] on button "Create Access Grant" at bounding box center [709, 84] width 82 height 19
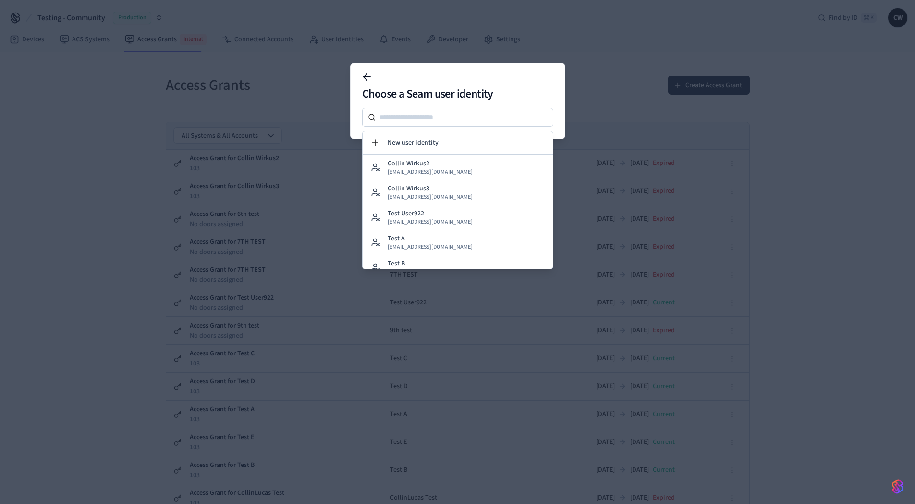
click at [360, 78] on button at bounding box center [367, 76] width 19 height 19
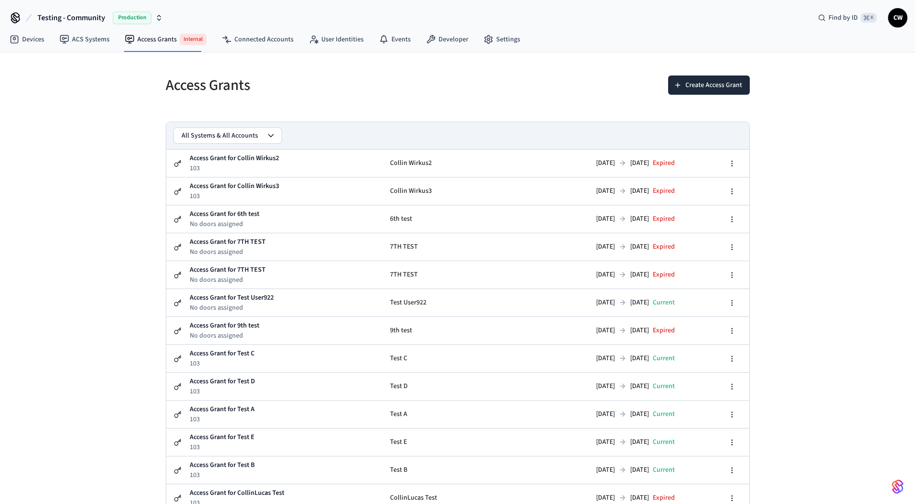
click at [331, 88] on h5 "Access Grants" at bounding box center [309, 85] width 286 height 20
click at [239, 86] on h5 "Access Grants" at bounding box center [309, 85] width 286 height 20
click at [173, 84] on h5 "Access Grants" at bounding box center [309, 85] width 286 height 20
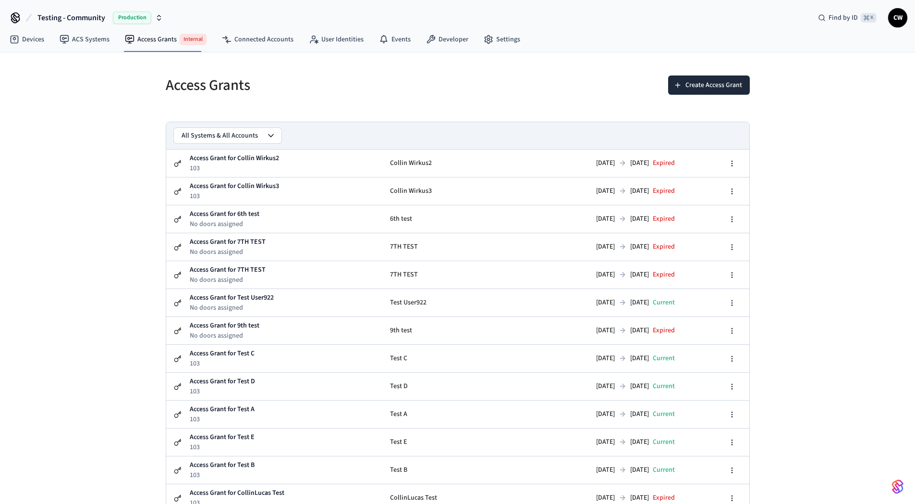
click at [261, 90] on h5 "Access Grants" at bounding box center [309, 85] width 286 height 20
click at [334, 80] on h5 "Access Grants" at bounding box center [309, 85] width 286 height 20
click at [514, 85] on div "Create Access Grant" at bounding box center [607, 90] width 286 height 31
click at [696, 86] on button "Create Access Grant" at bounding box center [709, 84] width 82 height 19
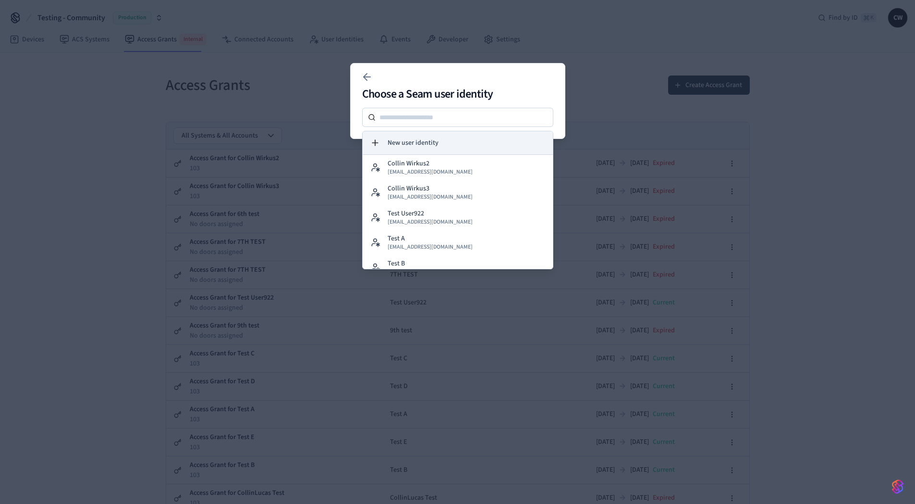
click at [450, 139] on button "New user identity" at bounding box center [458, 142] width 190 height 23
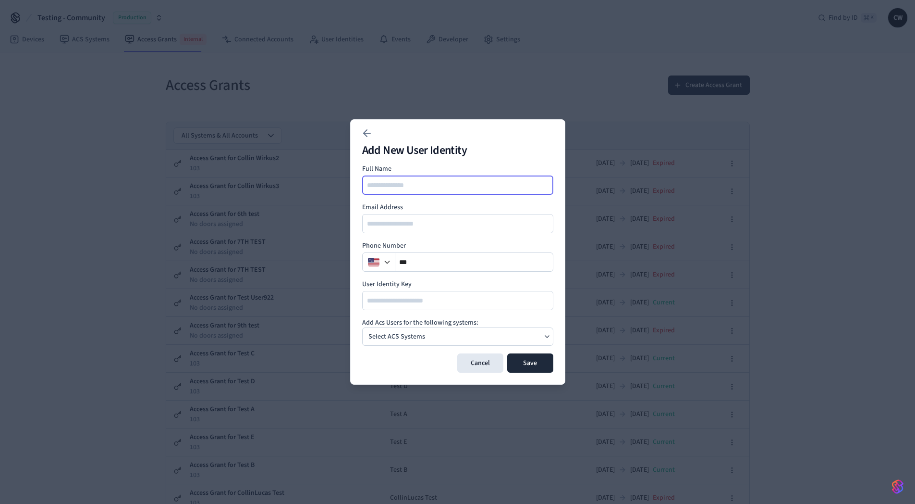
click at [426, 189] on input at bounding box center [458, 185] width 190 height 12
type input "**********"
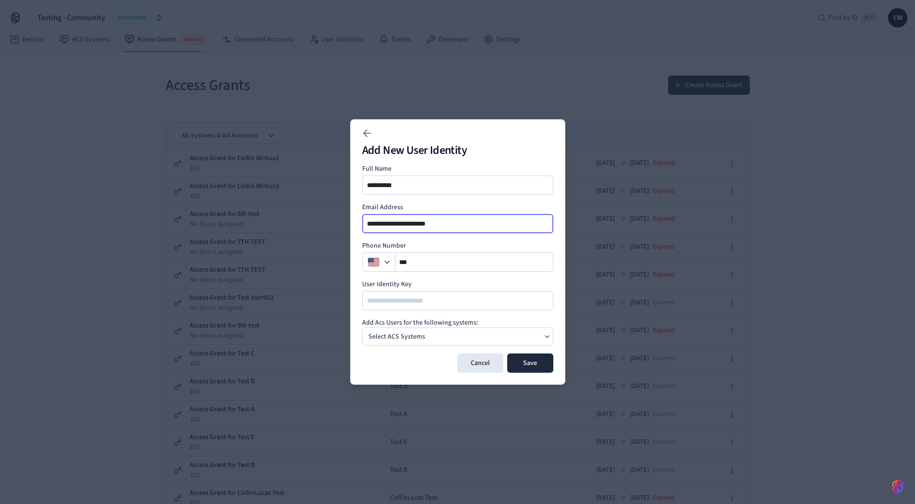
type input "**********"
click at [438, 338] on div "Select ACS Systems" at bounding box center [457, 336] width 191 height 18
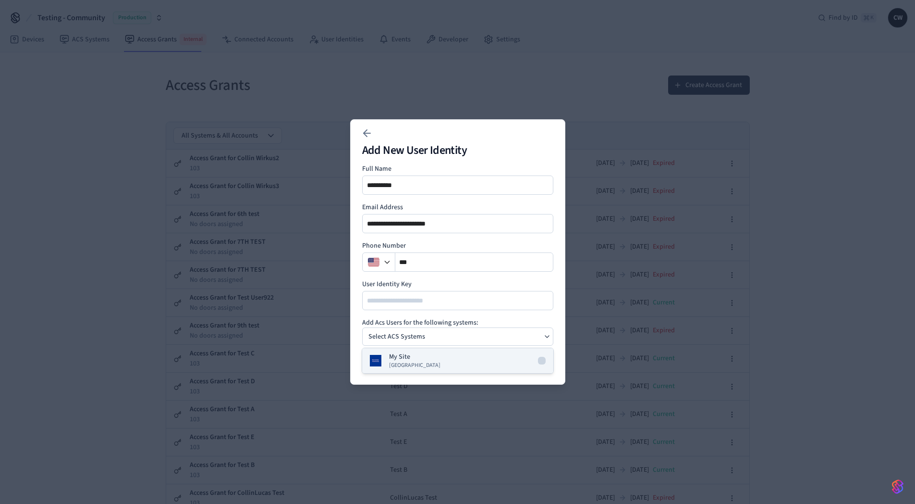
click at [419, 364] on span "[GEOGRAPHIC_DATA]" at bounding box center [414, 365] width 51 height 8
click at [446, 323] on h4 "Add Acs Users for the following systems:" at bounding box center [457, 323] width 191 height 10
click at [527, 362] on button "Save" at bounding box center [530, 362] width 46 height 19
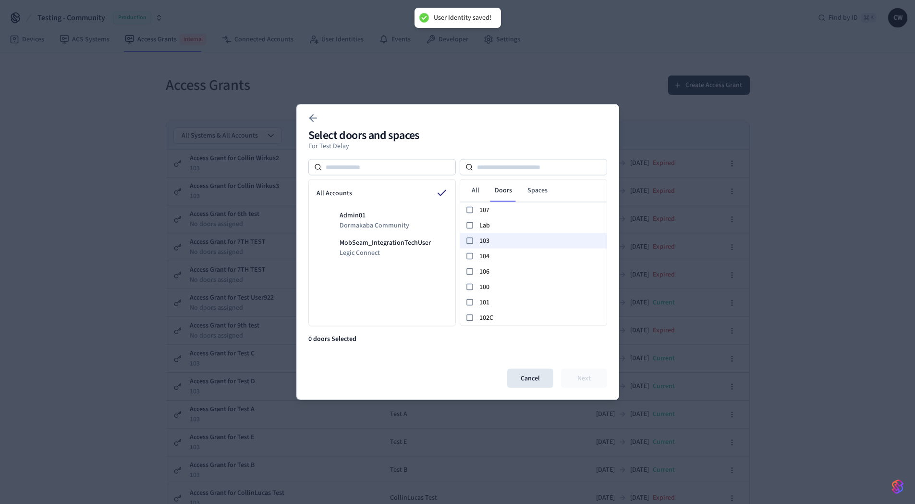
click at [495, 238] on span "103" at bounding box center [542, 240] width 124 height 10
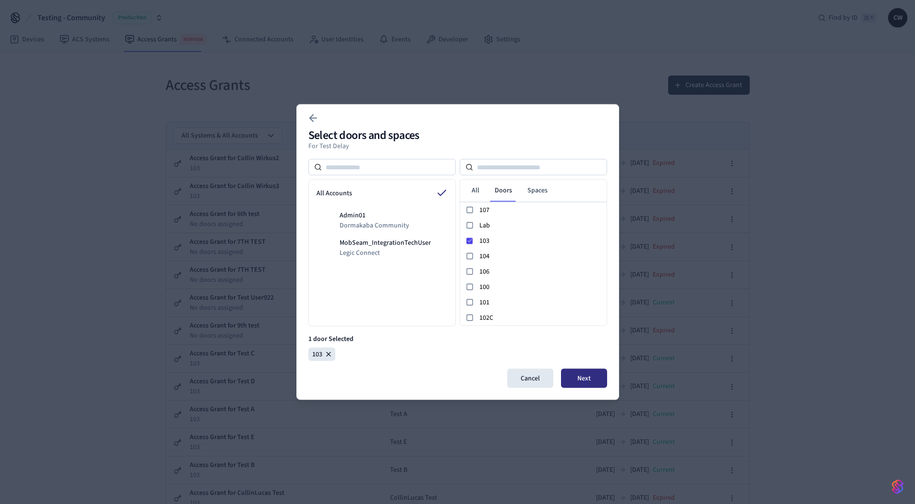
click at [584, 378] on button "Next" at bounding box center [584, 378] width 46 height 19
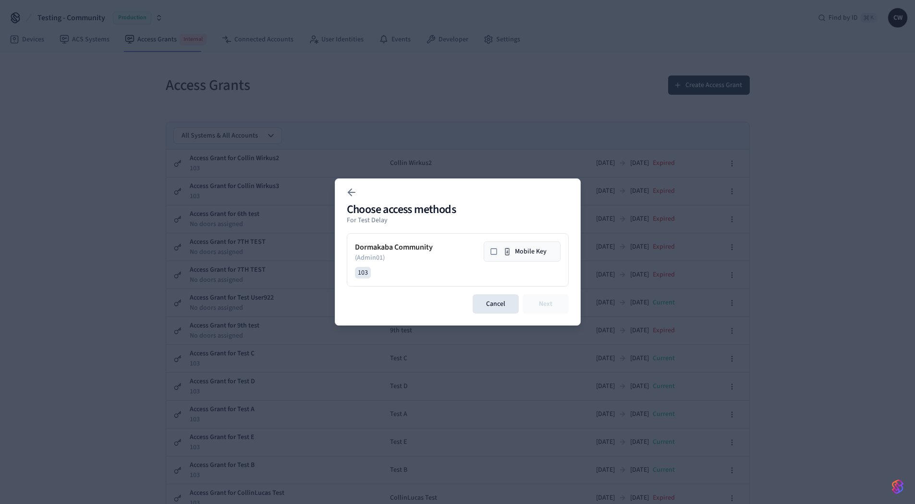
click at [497, 252] on rect at bounding box center [494, 251] width 6 height 6
click at [551, 304] on button "Next" at bounding box center [546, 303] width 46 height 19
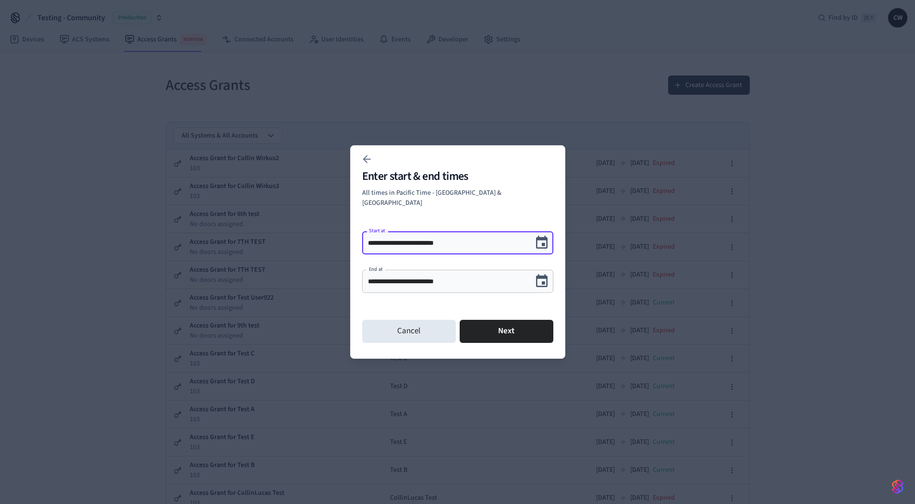
click at [428, 239] on input "**********" at bounding box center [447, 243] width 159 height 10
type input "**********"
click at [464, 213] on div "**********" at bounding box center [457, 251] width 215 height 213
click at [424, 278] on input "**********" at bounding box center [447, 281] width 159 height 10
click at [482, 297] on div "**********" at bounding box center [457, 267] width 191 height 81
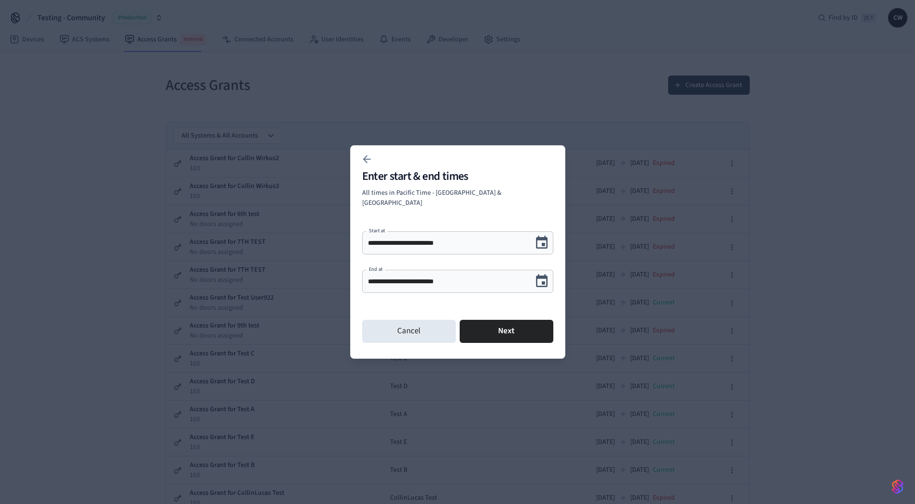
click at [371, 276] on input "**********" at bounding box center [447, 281] width 159 height 10
click at [544, 274] on icon "Choose date, selected date is Sep 27, 2025" at bounding box center [542, 280] width 12 height 12
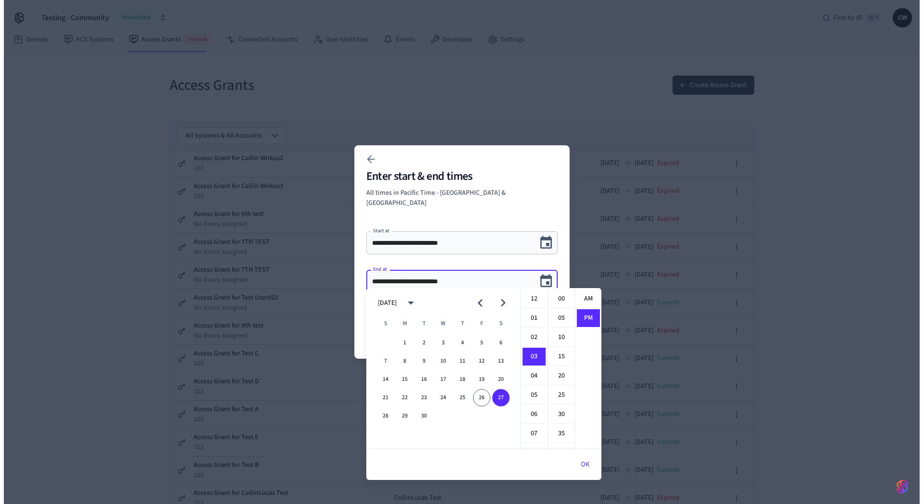
scroll to position [18, 0]
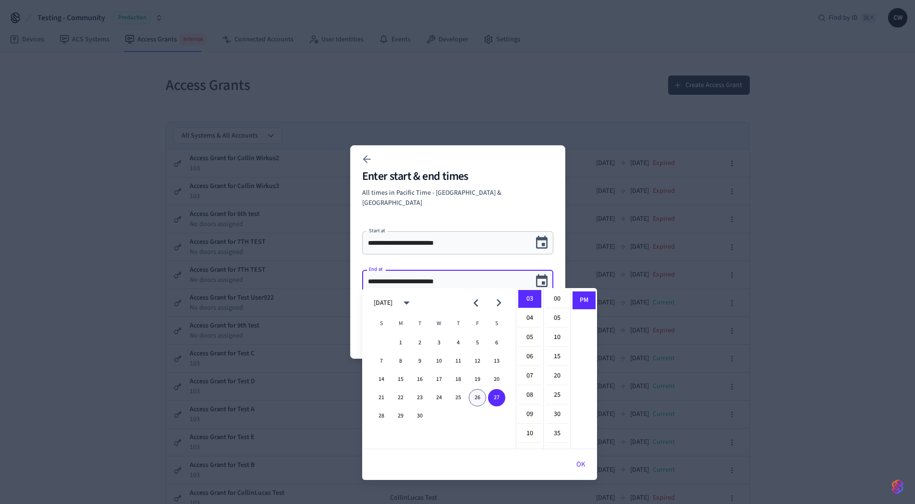
click at [479, 399] on button "26" at bounding box center [477, 397] width 17 height 17
click at [432, 276] on input "**********" at bounding box center [447, 281] width 159 height 10
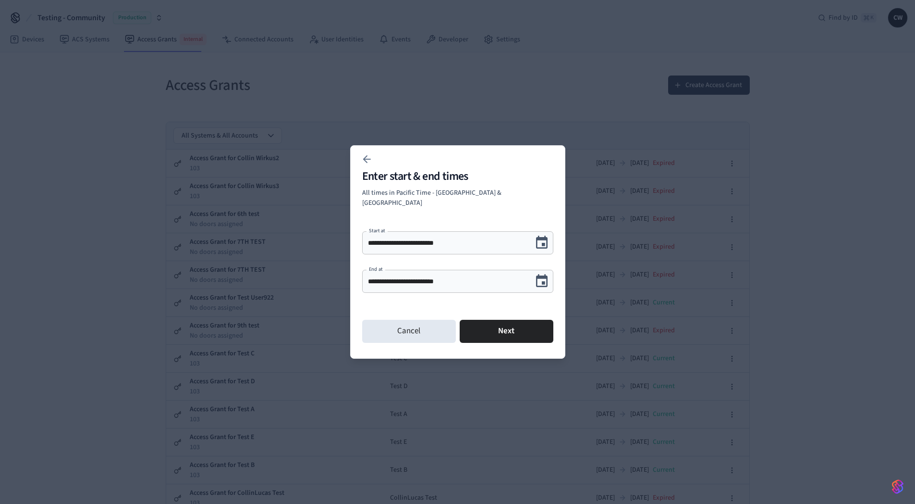
click at [431, 276] on input "**********" at bounding box center [447, 281] width 159 height 10
click at [422, 276] on input "**********" at bounding box center [447, 281] width 159 height 10
type input "**********"
click at [506, 295] on div "**********" at bounding box center [457, 267] width 191 height 81
click at [510, 325] on button "Next" at bounding box center [507, 331] width 94 height 23
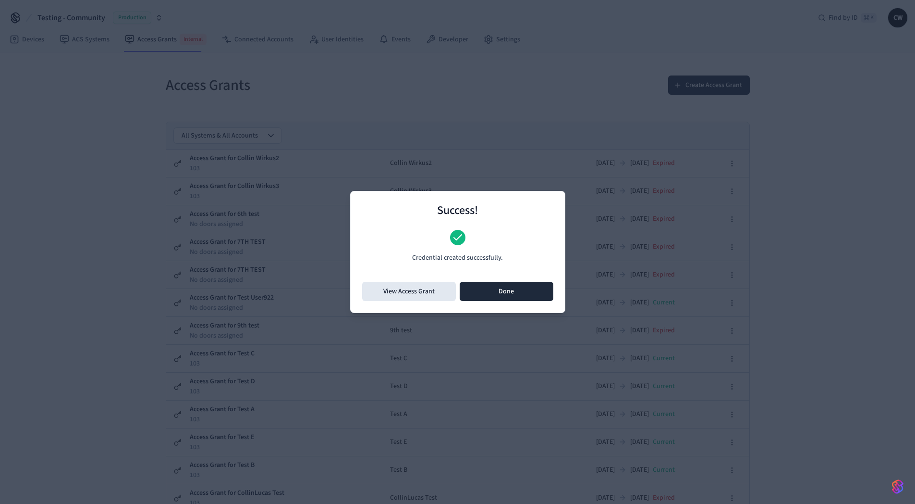
click at [509, 282] on button "Done" at bounding box center [507, 291] width 94 height 19
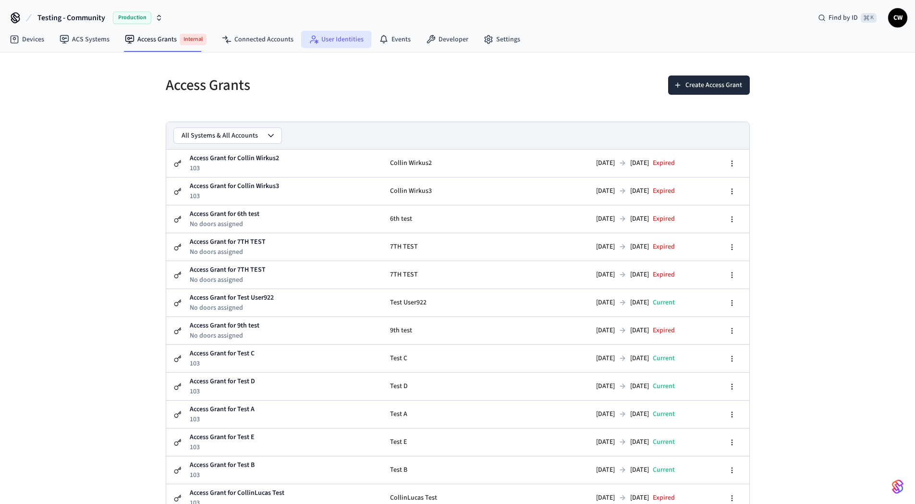
click at [350, 41] on link "User Identities" at bounding box center [336, 39] width 70 height 17
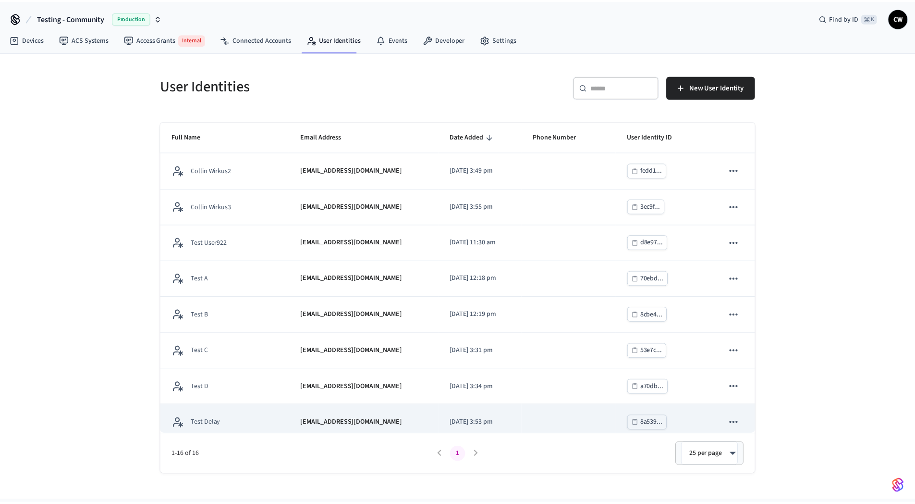
scroll to position [2, 0]
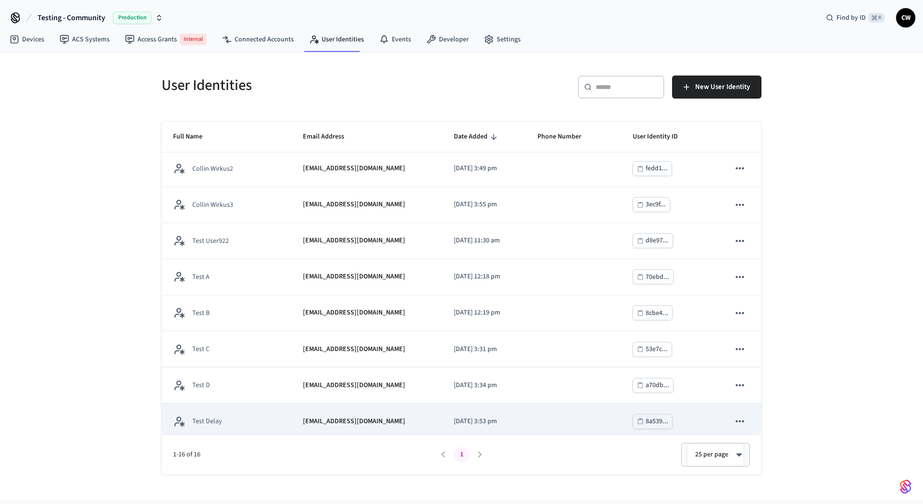
click at [291, 413] on td "collin+delay@getseam.com" at bounding box center [366, 421] width 150 height 36
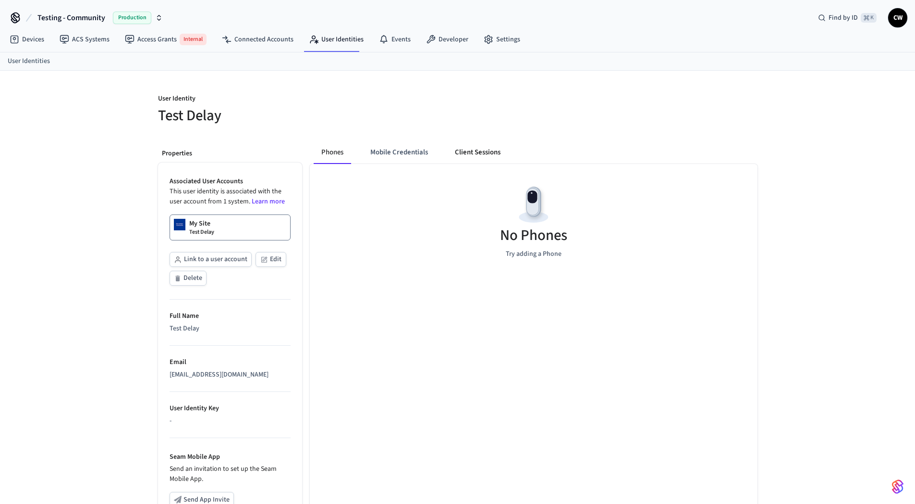
click at [470, 154] on button "Client Sessions" at bounding box center [477, 152] width 61 height 23
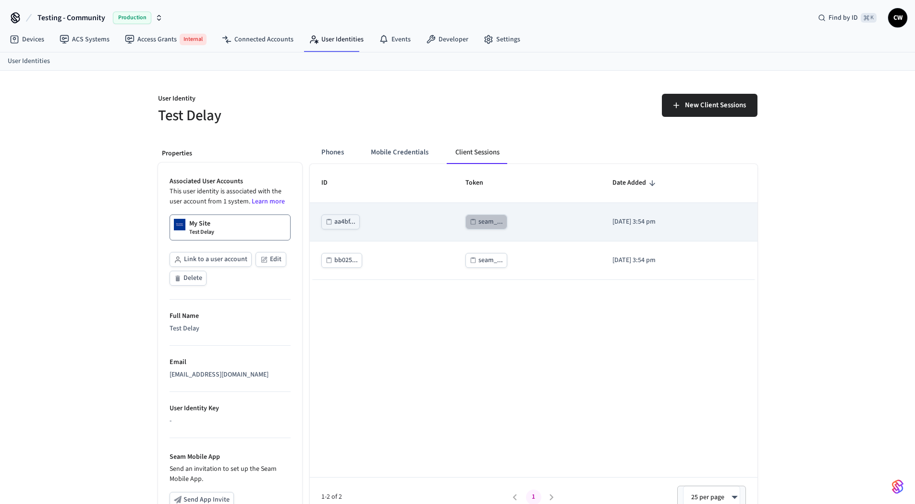
click at [479, 224] on div "seam_..." at bounding box center [491, 222] width 25 height 12
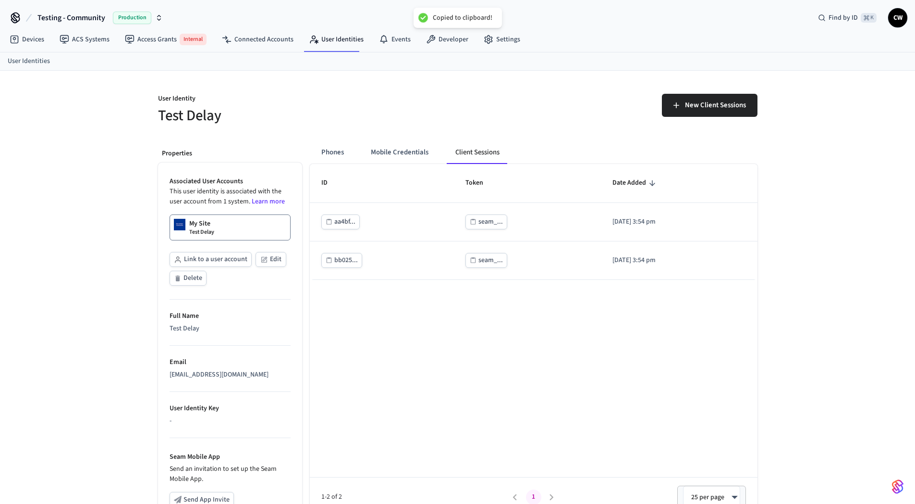
click at [122, 128] on div "User Identity Test Delay New Client Sessions Properties Associated User Account…" at bounding box center [457, 362] width 915 height 583
click at [393, 147] on button "Mobile Credentials" at bounding box center [399, 152] width 73 height 23
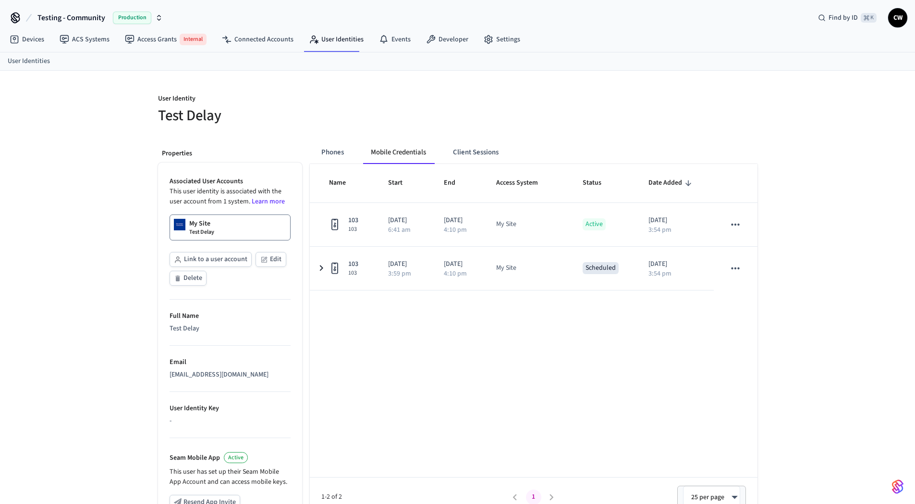
click at [576, 325] on div "Name Start End Access System Status Date Added 103 103 2025/09/26 6:41 am 2025/…" at bounding box center [534, 340] width 448 height 353
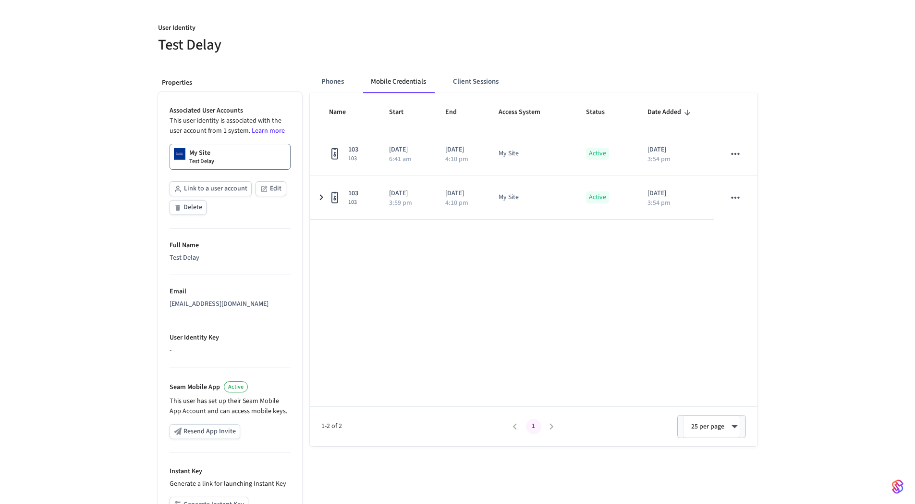
scroll to position [101, 0]
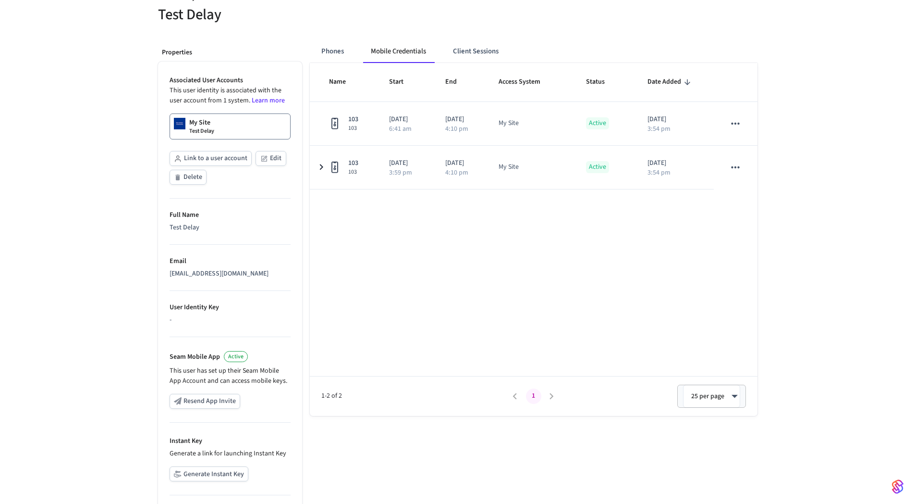
click at [650, 258] on div "Name Start End Access System Status Date Added 103 103 2025/09/26 6:41 am 2025/…" at bounding box center [534, 239] width 448 height 353
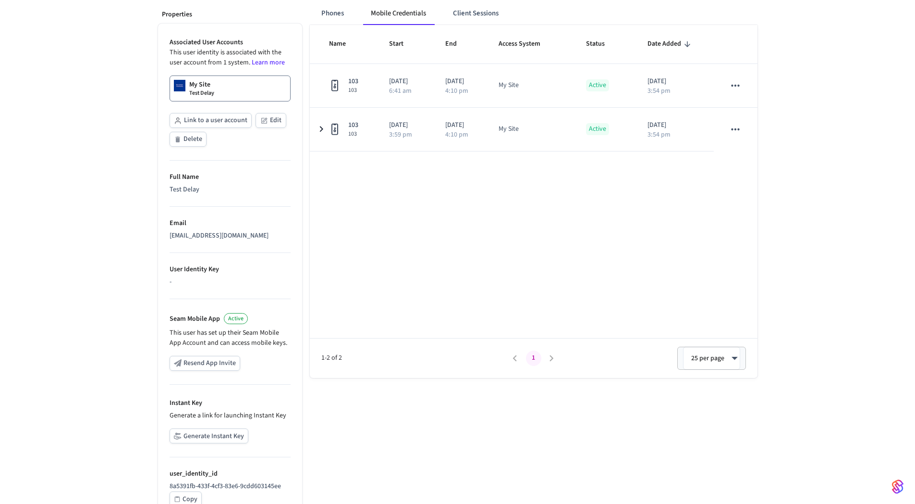
scroll to position [174, 0]
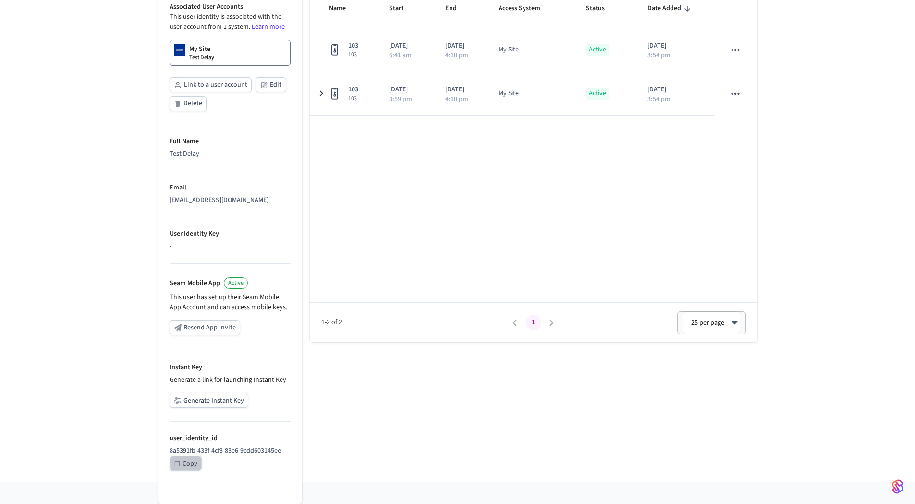
click at [186, 466] on div "Copy" at bounding box center [190, 463] width 15 height 12
drag, startPoint x: 286, startPoint y: 449, endPoint x: 160, endPoint y: 432, distance: 128.0
click at [160, 432] on ul "Associated User Accounts This user identity is associated with the user account…" at bounding box center [230, 246] width 144 height 516
copy li "user_identity_id 8a5391fb-433f-4cf3-83e6-9cdd603145ee"
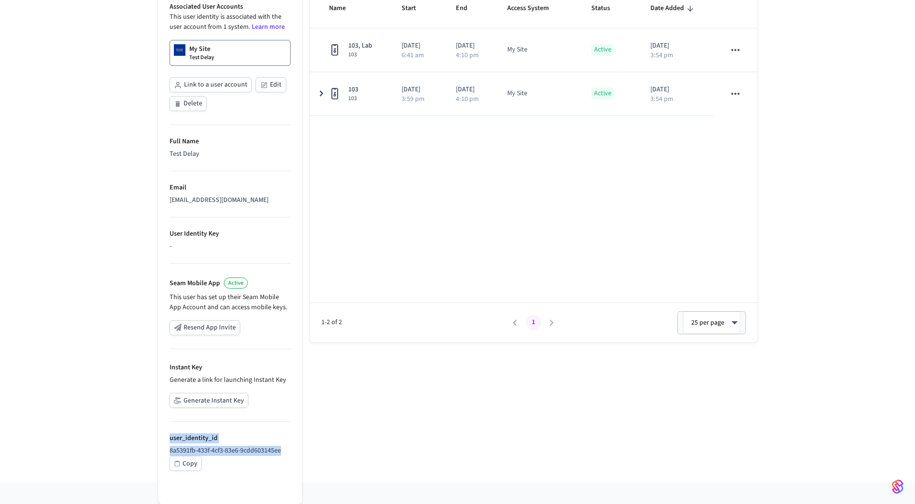
click at [136, 272] on div "User Identity Test Delay Properties Associated User Accounts This user identity…" at bounding box center [457, 189] width 915 height 586
click at [108, 121] on div "User Identity Test Delay Properties Associated User Accounts This user identity…" at bounding box center [457, 189] width 915 height 586
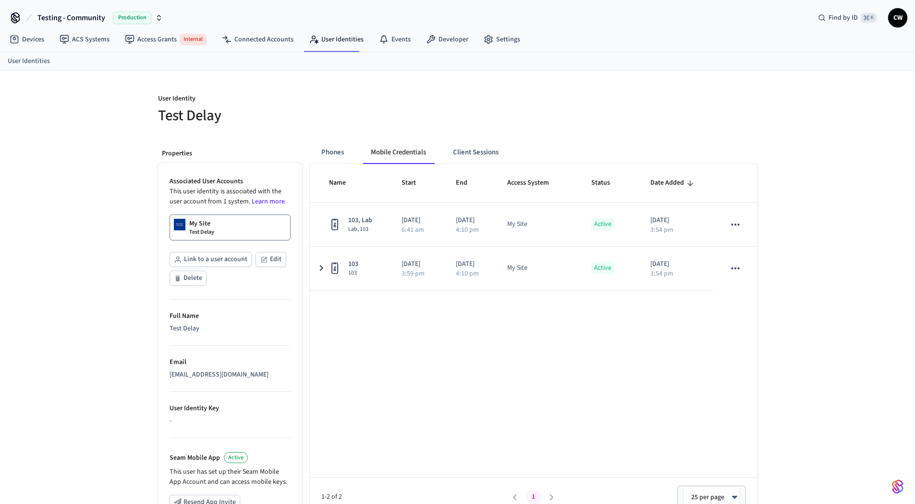
click at [133, 168] on div "User Identity Test Delay Properties Associated User Accounts This user identity…" at bounding box center [457, 364] width 915 height 586
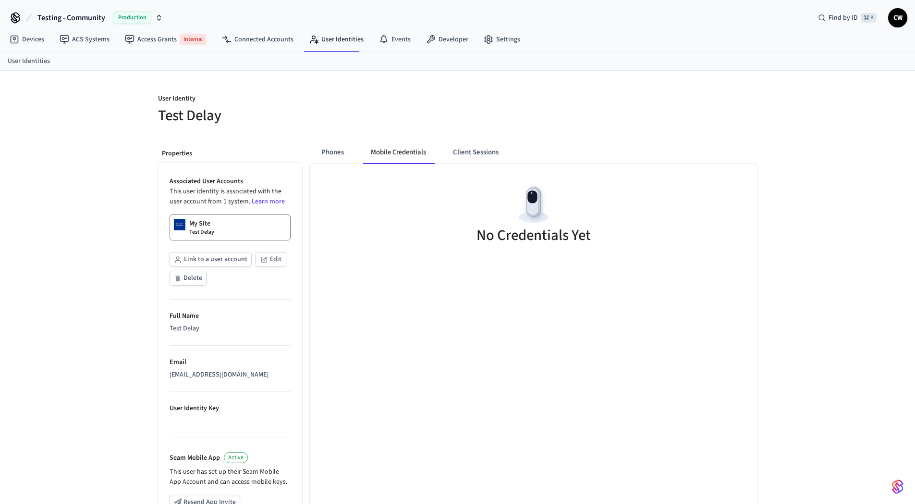
click at [134, 257] on div "User Identity Test Delay Properties Associated User Accounts This user identity…" at bounding box center [457, 364] width 915 height 586
click at [373, 124] on h5 "Test Delay" at bounding box center [305, 116] width 294 height 20
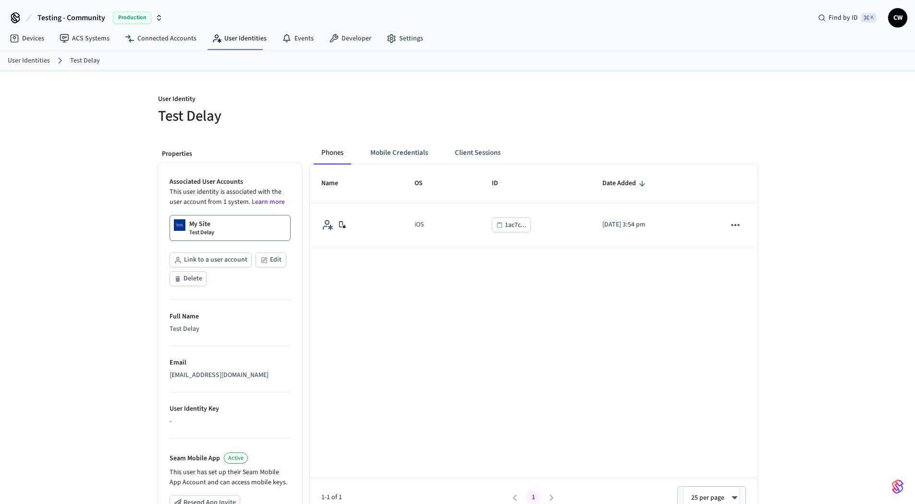
click at [108, 146] on div "User Identity Test Delay Properties Associated User Accounts This user identity…" at bounding box center [457, 364] width 915 height 586
click at [423, 151] on button "Mobile Credentials" at bounding box center [399, 152] width 73 height 23
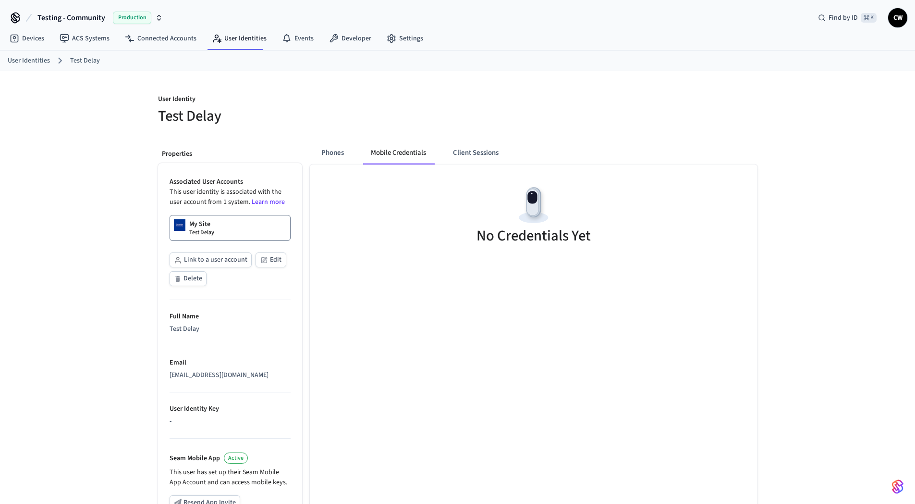
click at [407, 128] on div "User Identity Test Delay Properties Associated User Accounts This user identity…" at bounding box center [457, 364] width 615 height 586
click at [237, 121] on h5 "Test Delay" at bounding box center [305, 116] width 294 height 20
drag, startPoint x: 223, startPoint y: 120, endPoint x: 120, endPoint y: 87, distance: 108.4
click at [120, 87] on div "User Identity Test Delay Properties Associated User Accounts This user identity…" at bounding box center [457, 364] width 915 height 586
drag, startPoint x: 120, startPoint y: 87, endPoint x: 128, endPoint y: 90, distance: 8.7
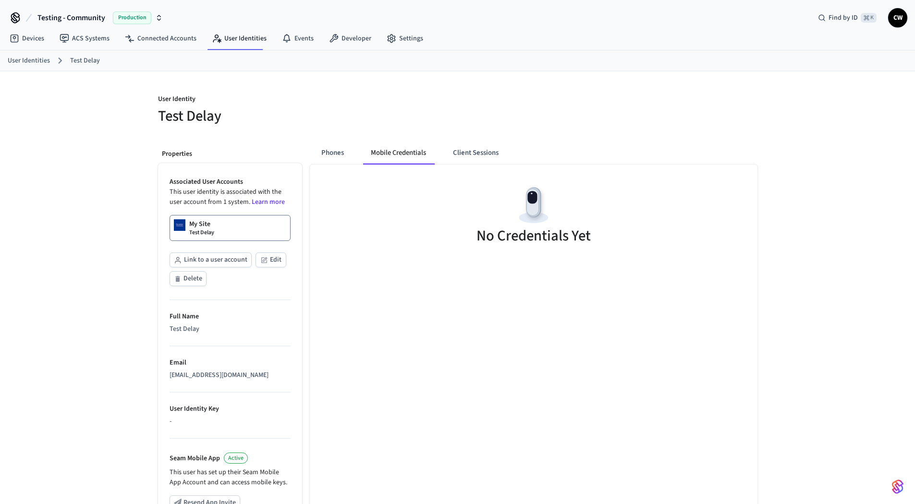
click at [122, 87] on div "User Identity Test Delay Properties Associated User Accounts This user identity…" at bounding box center [457, 364] width 915 height 586
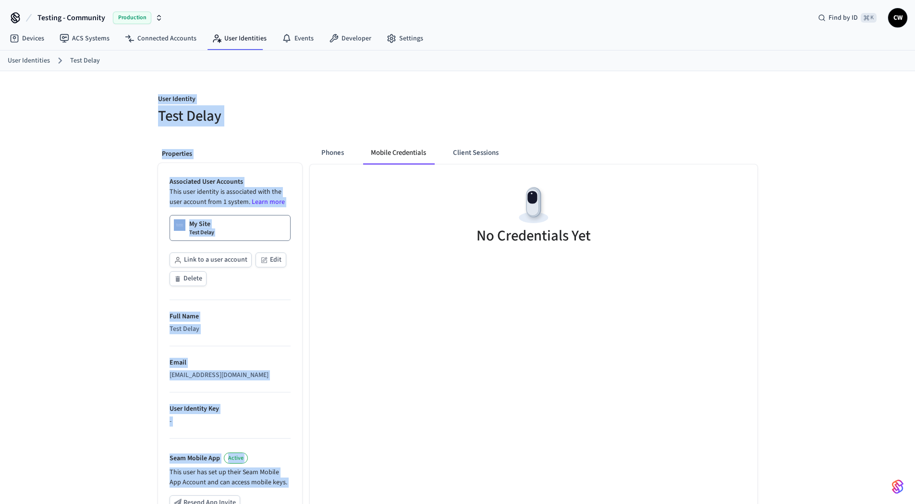
drag, startPoint x: 259, startPoint y: 123, endPoint x: 316, endPoint y: 134, distance: 57.8
click at [316, 134] on div "User Identity Test Delay Properties Associated User Accounts This user identity…" at bounding box center [457, 364] width 615 height 586
click at [316, 134] on div "Phones Mobile Credentials Client Sessions No Credentials Yet" at bounding box center [530, 395] width 456 height 523
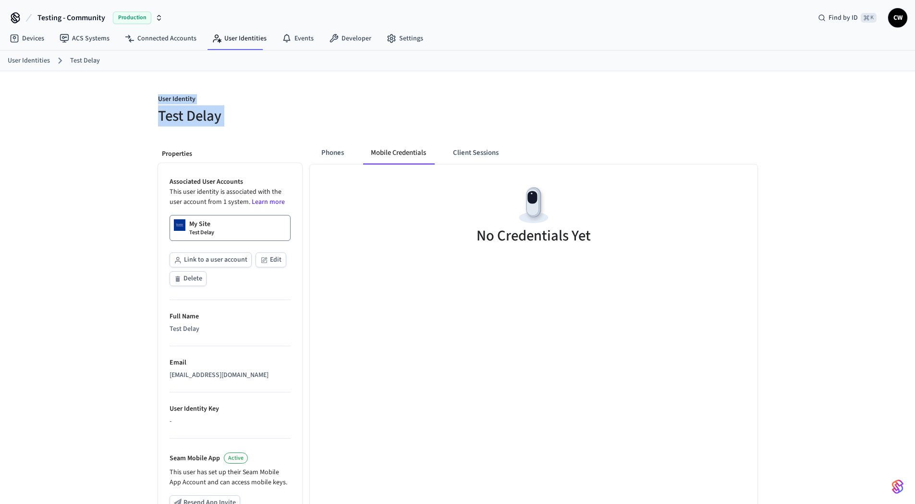
drag, startPoint x: 226, startPoint y: 119, endPoint x: 122, endPoint y: 90, distance: 108.2
click at [122, 90] on div "User Identity Test Delay Properties Associated User Accounts This user identity…" at bounding box center [457, 364] width 915 height 586
click at [108, 188] on div "User Identity Test Delay Properties Associated User Accounts This user identity…" at bounding box center [457, 364] width 915 height 586
click at [354, 263] on div "No Credentials Yet" at bounding box center [534, 216] width 448 height 104
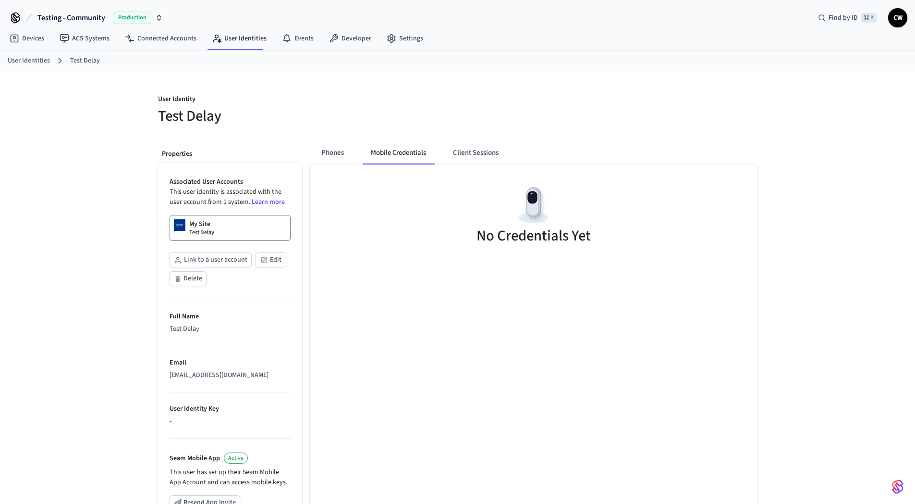
click at [68, 203] on div "User Identity Test Delay Properties Associated User Accounts This user identity…" at bounding box center [457, 364] width 915 height 586
click at [77, 112] on div "User Identity Test Delay Properties Associated User Accounts This user identity…" at bounding box center [457, 364] width 915 height 586
click at [111, 209] on div "User Identity Test Delay Properties Associated User Accounts This user identity…" at bounding box center [457, 364] width 915 height 586
click at [110, 191] on div "User Identity Test Delay Properties Associated User Accounts This user identity…" at bounding box center [457, 364] width 915 height 586
